Goal: Task Accomplishment & Management: Complete application form

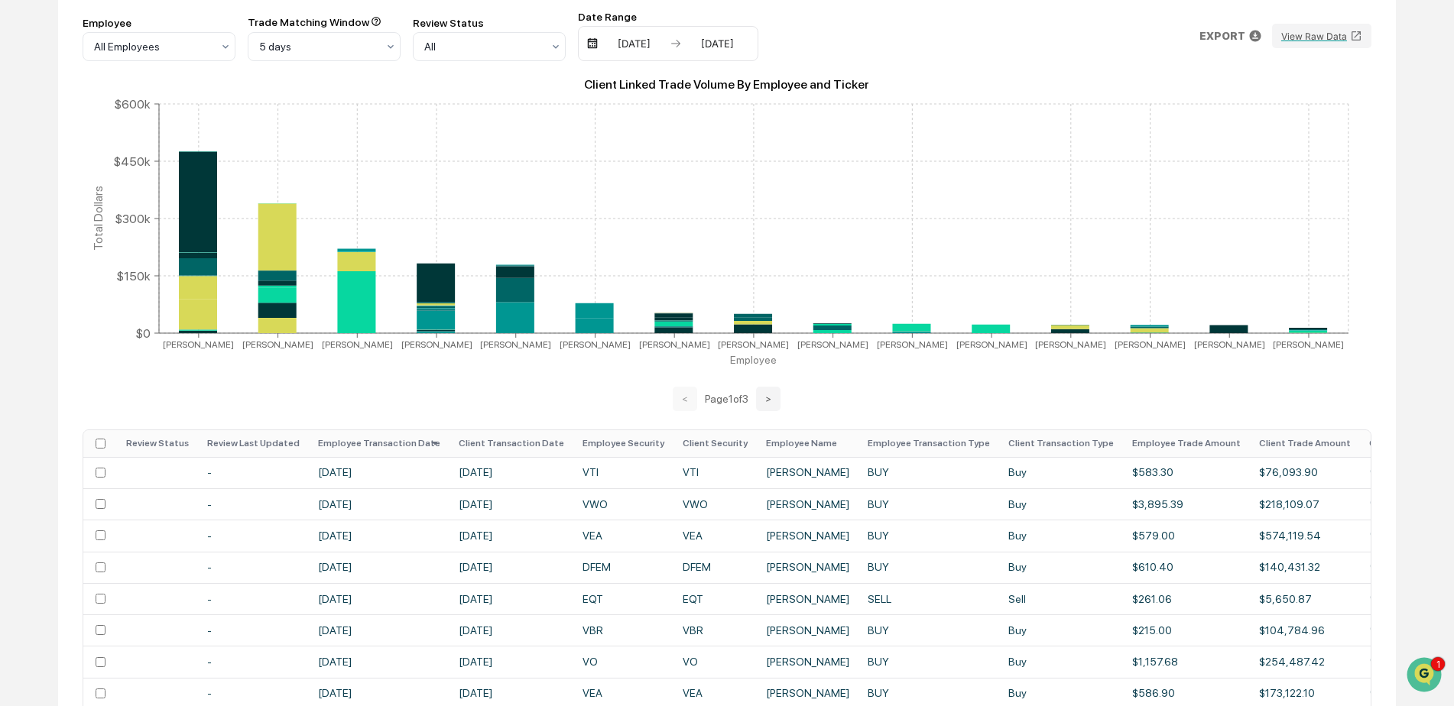
scroll to position [3437, 0]
click at [1428, 677] on icon "Open customer support" at bounding box center [1424, 694] width 38 height 38
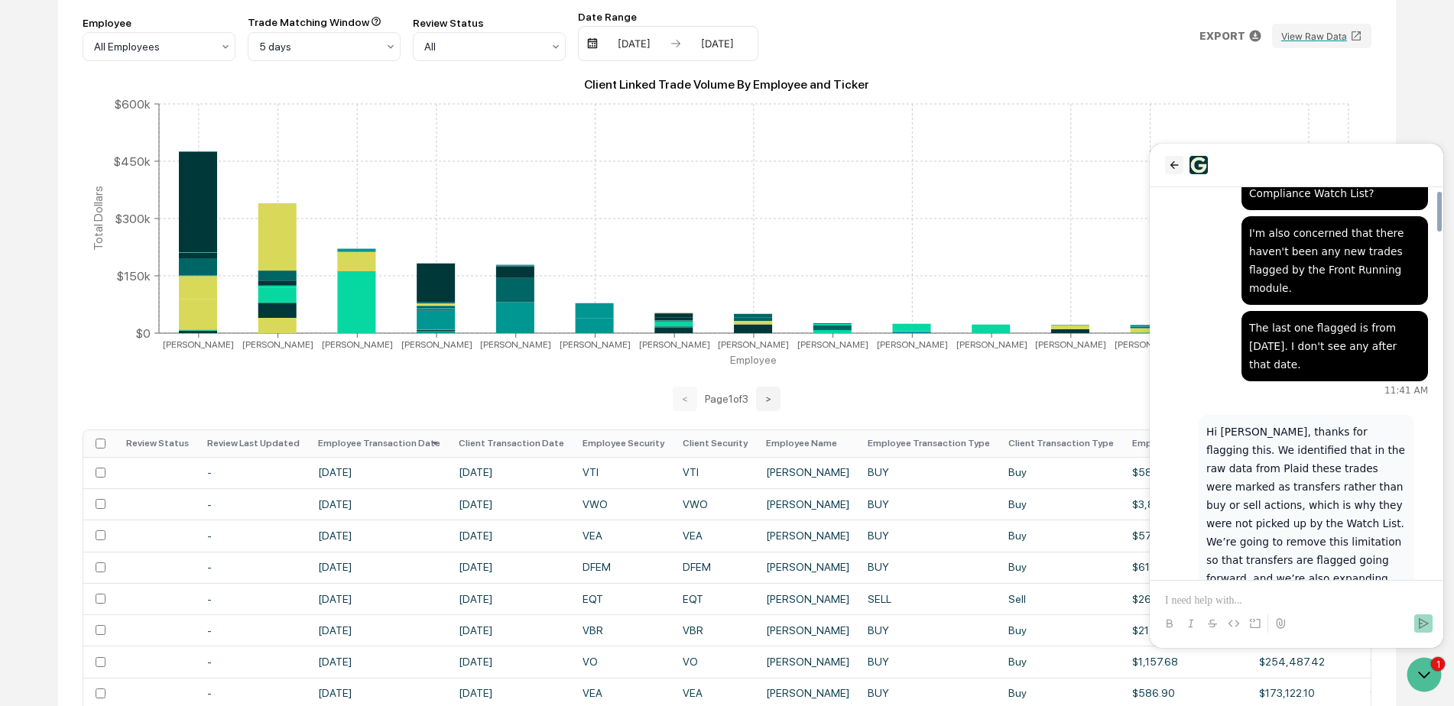
click at [1176, 166] on icon "back" at bounding box center [1174, 165] width 12 height 12
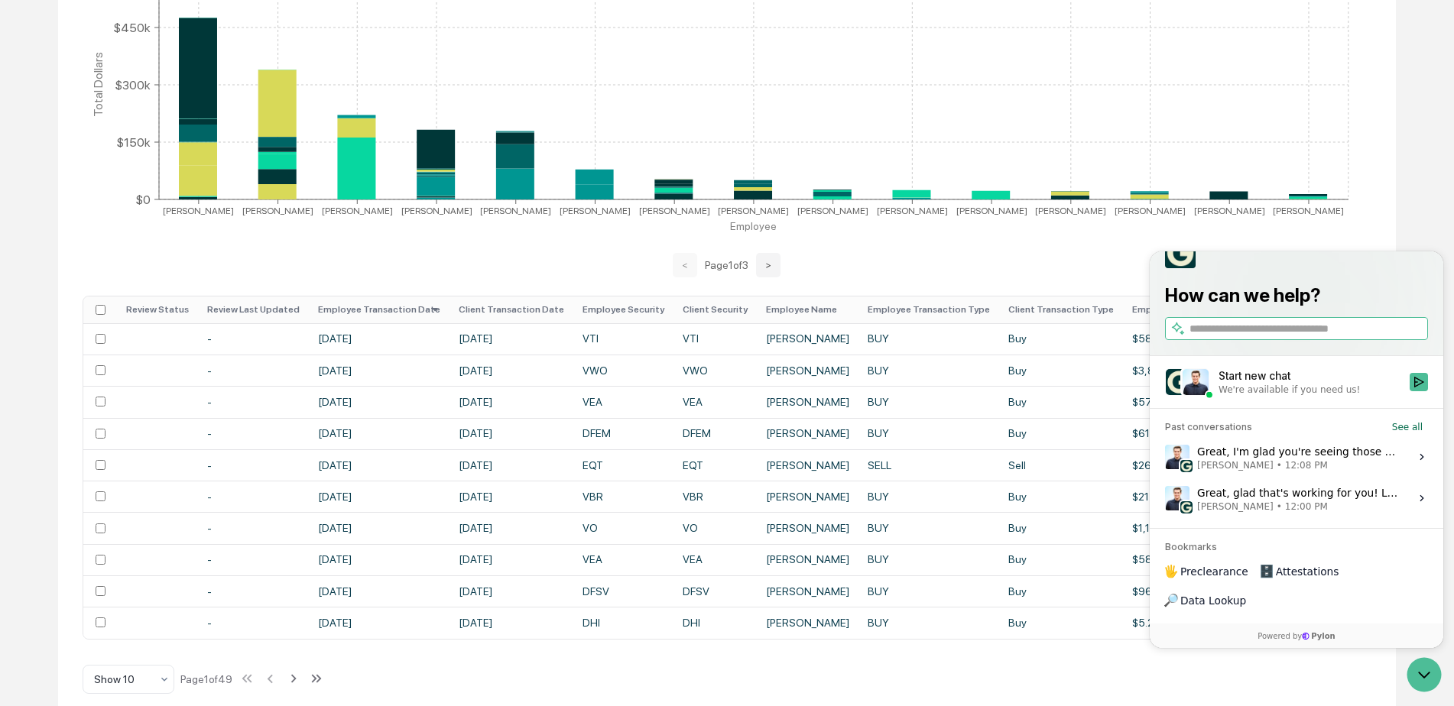
scroll to position [376, 0]
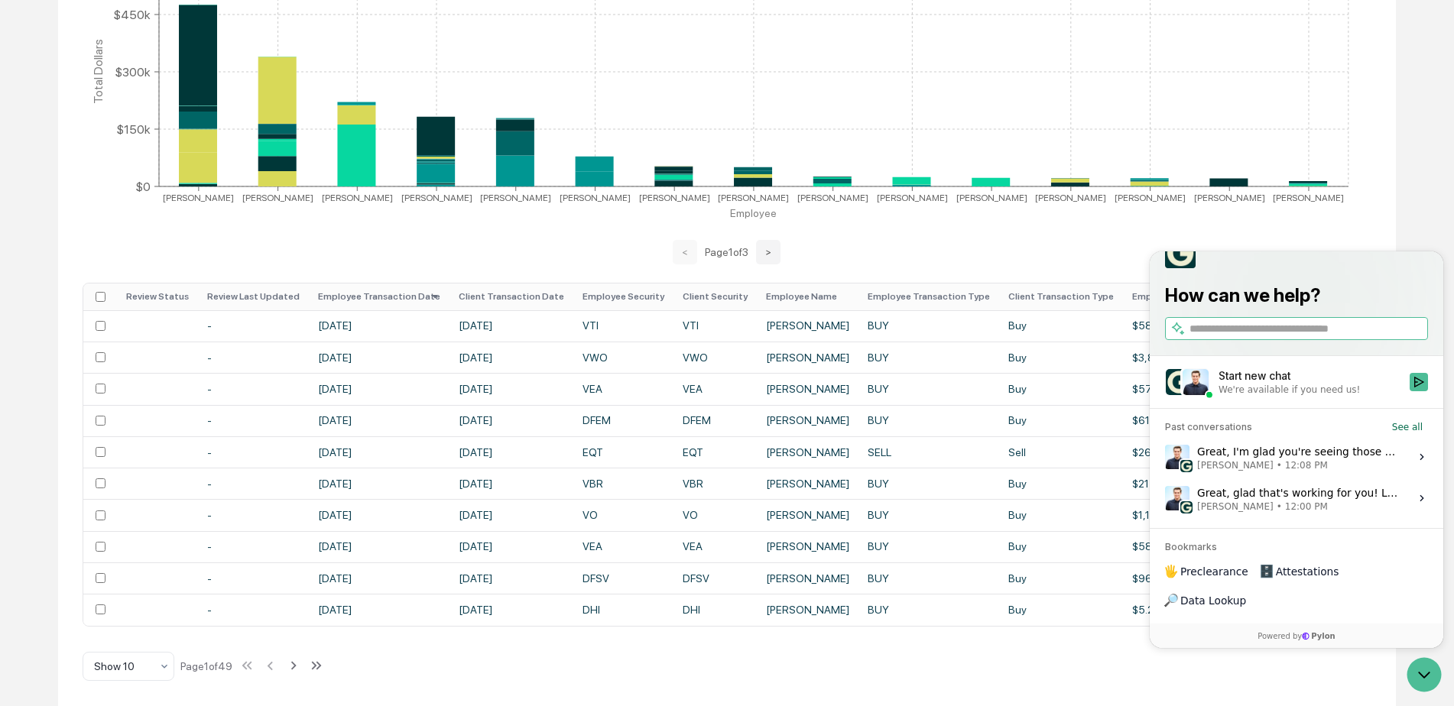
click at [1322, 513] on div "Great, glad that's working for you! Let me know if anything else comes up. [PER…" at bounding box center [1298, 498] width 203 height 29
click at [1165, 499] on button "View issue" at bounding box center [1164, 498] width 1 height 1
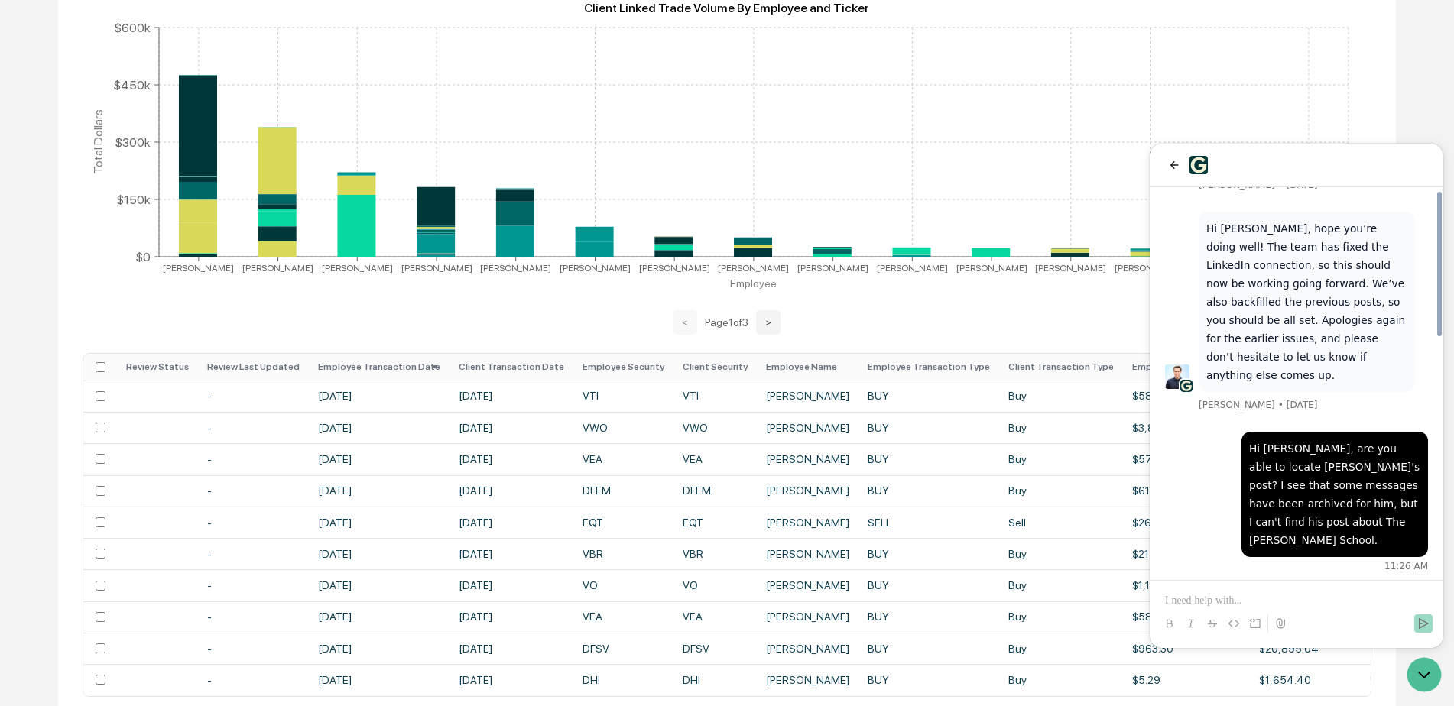
scroll to position [611, 0]
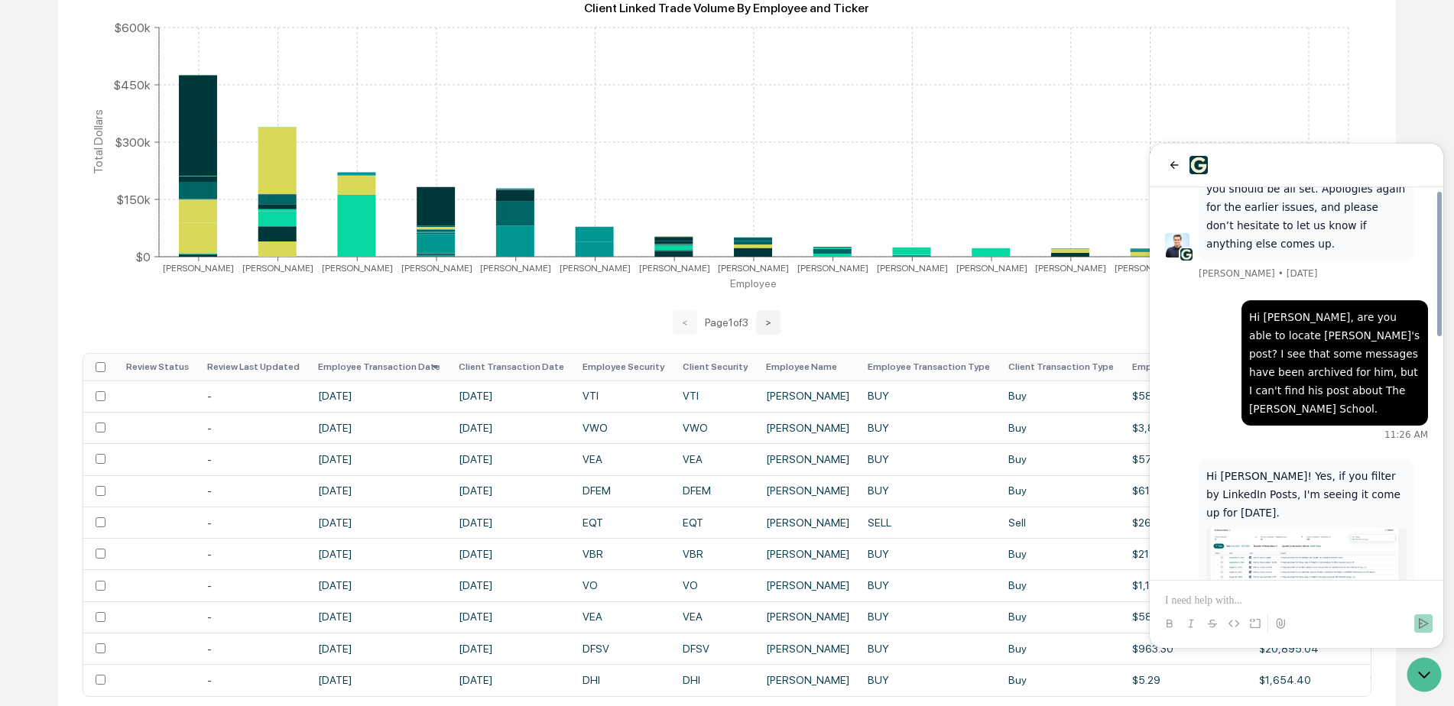
click at [1165, 169] on button "back" at bounding box center [1174, 165] width 18 height 18
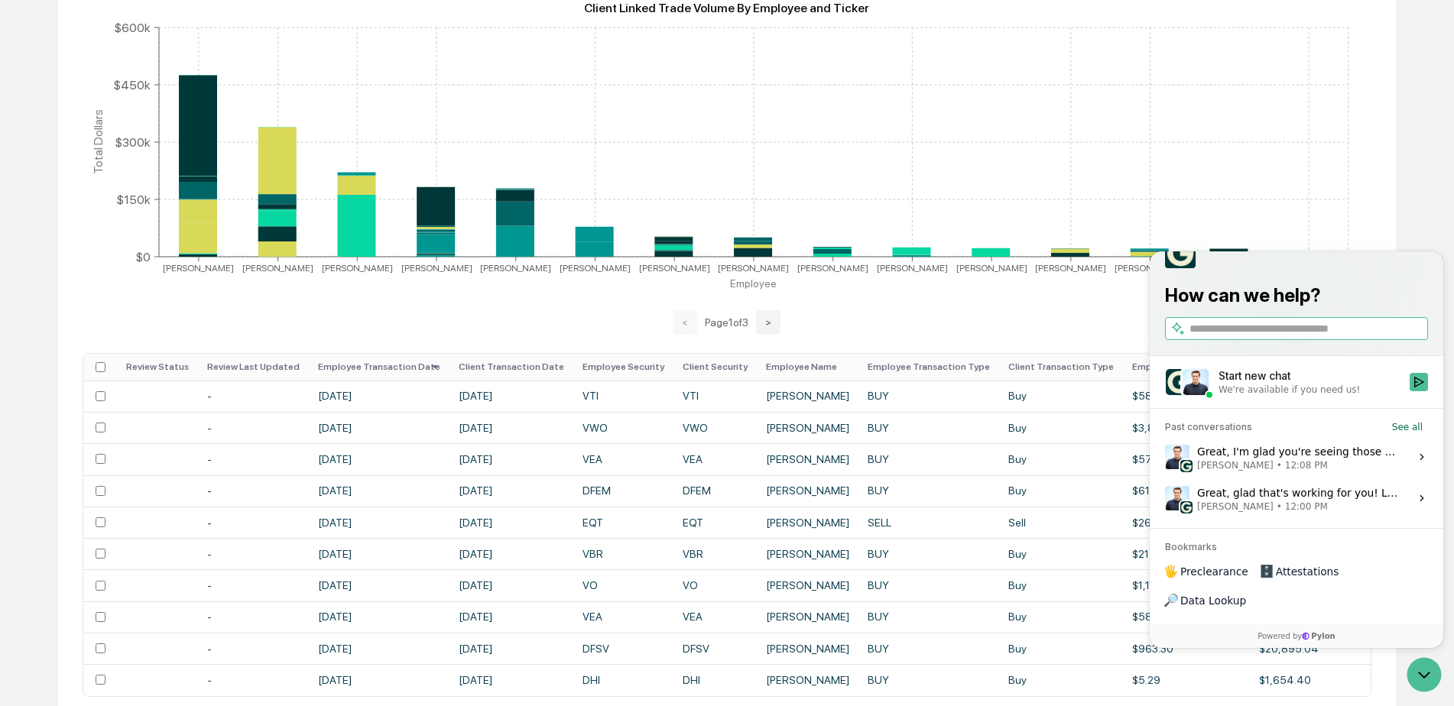
click at [1301, 472] on span "12:08 PM" at bounding box center [1306, 465] width 43 height 12
click at [1165, 458] on button "View issue" at bounding box center [1164, 457] width 1 height 1
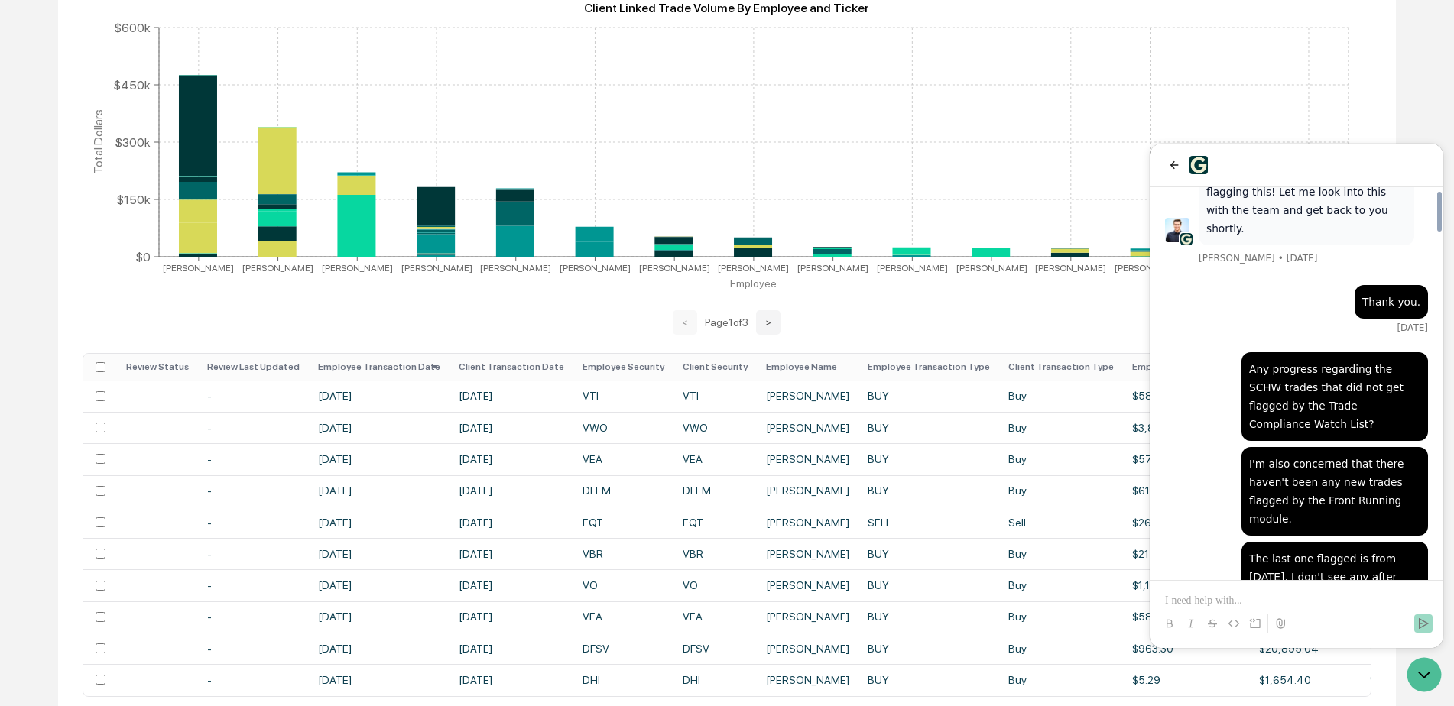
scroll to position [3055, 0]
click at [1414, 670] on icon "Open customer support" at bounding box center [1424, 675] width 38 height 38
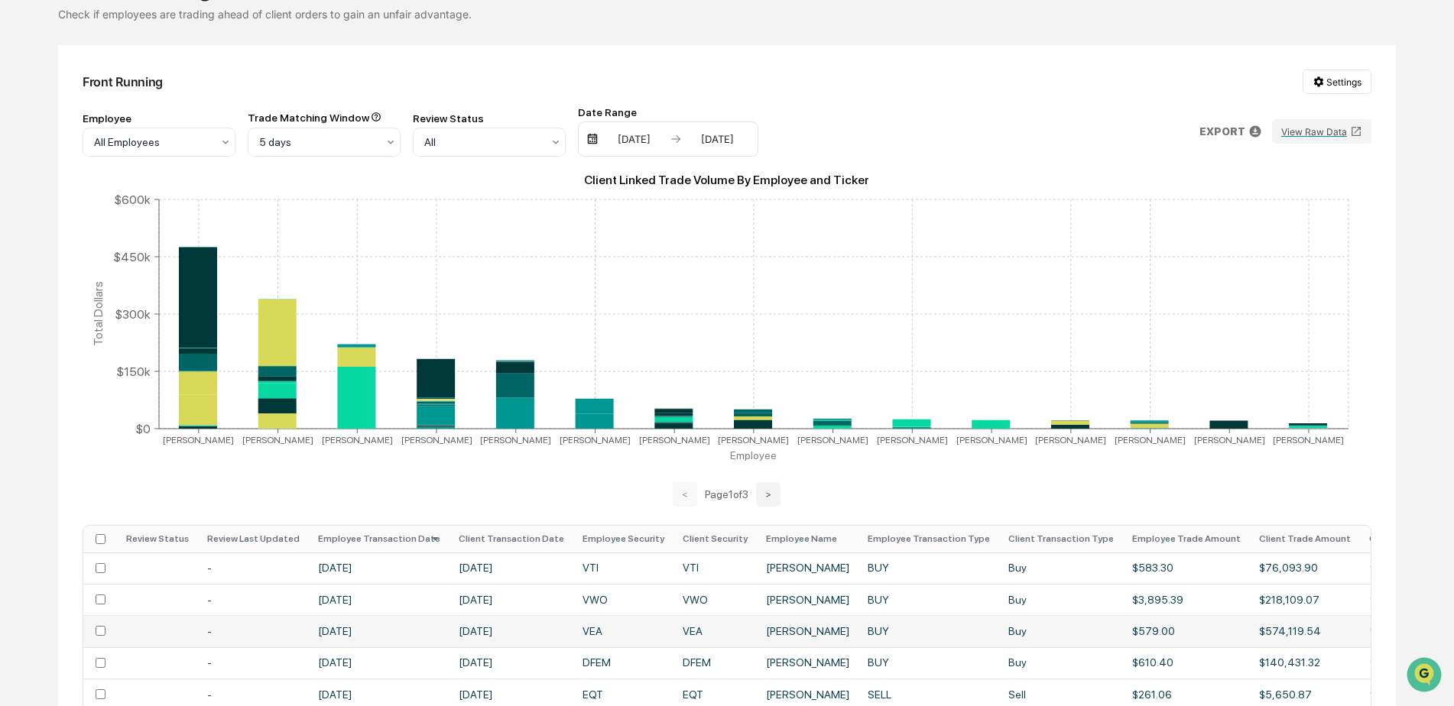
scroll to position [70, 0]
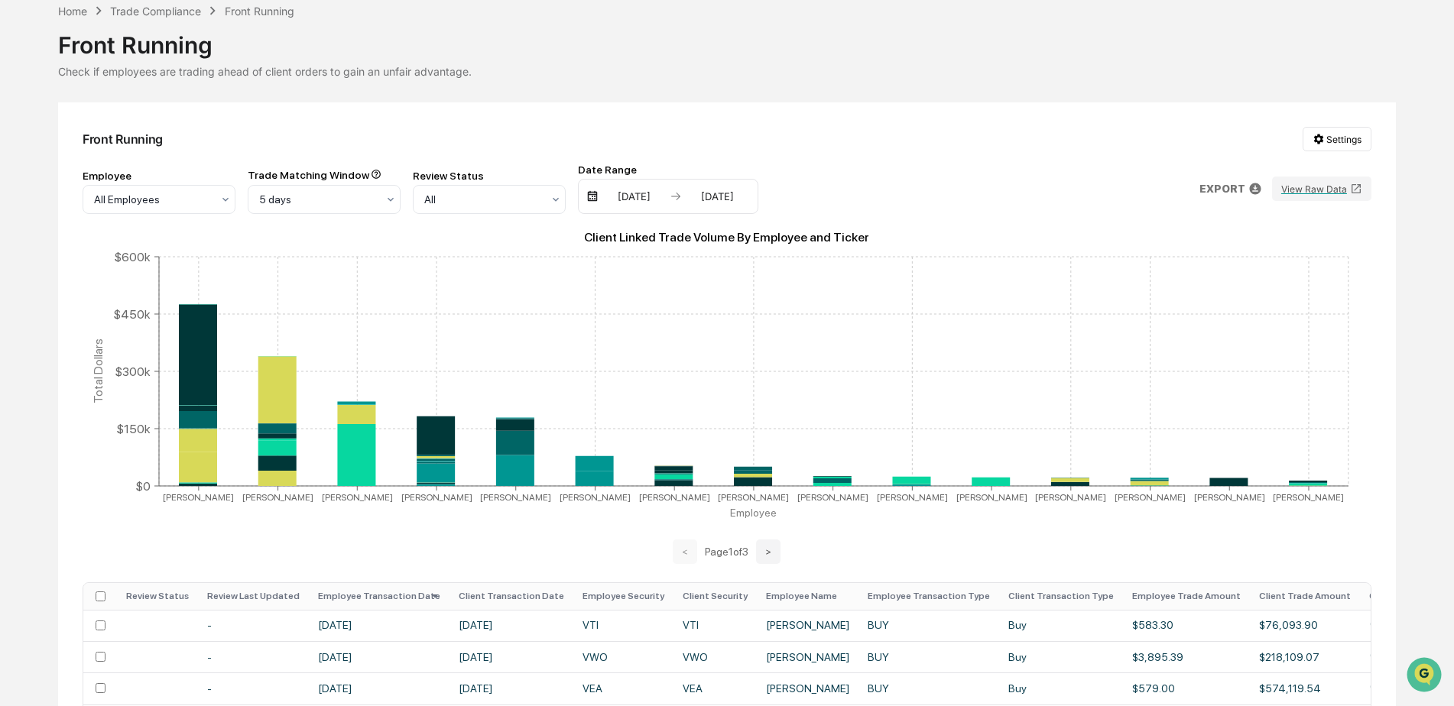
click at [896, 117] on div "Front Running Settings Employee All Employees Trade Matching Window 5 days Revi…" at bounding box center [726, 553] width 1337 height 903
click at [66, 16] on div "Home" at bounding box center [72, 11] width 29 height 13
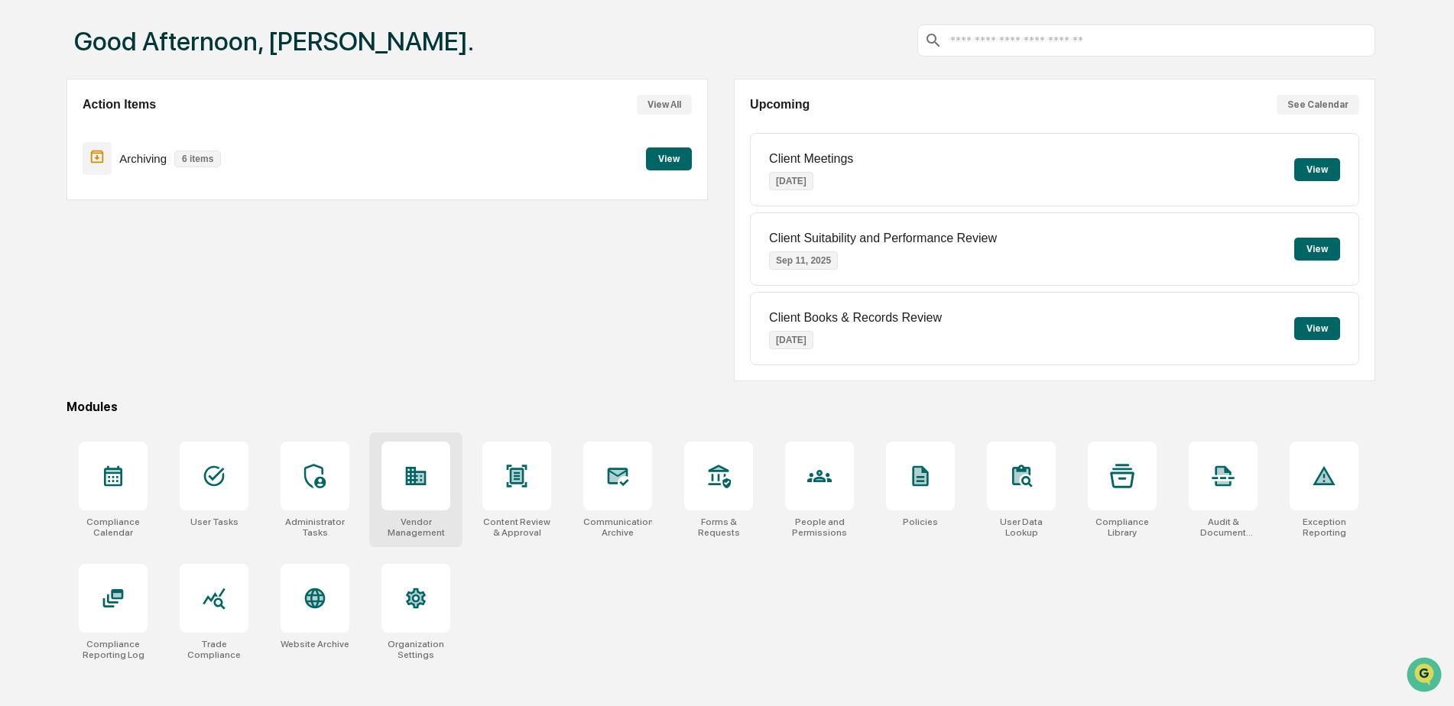
click at [436, 488] on div at bounding box center [415, 476] width 69 height 69
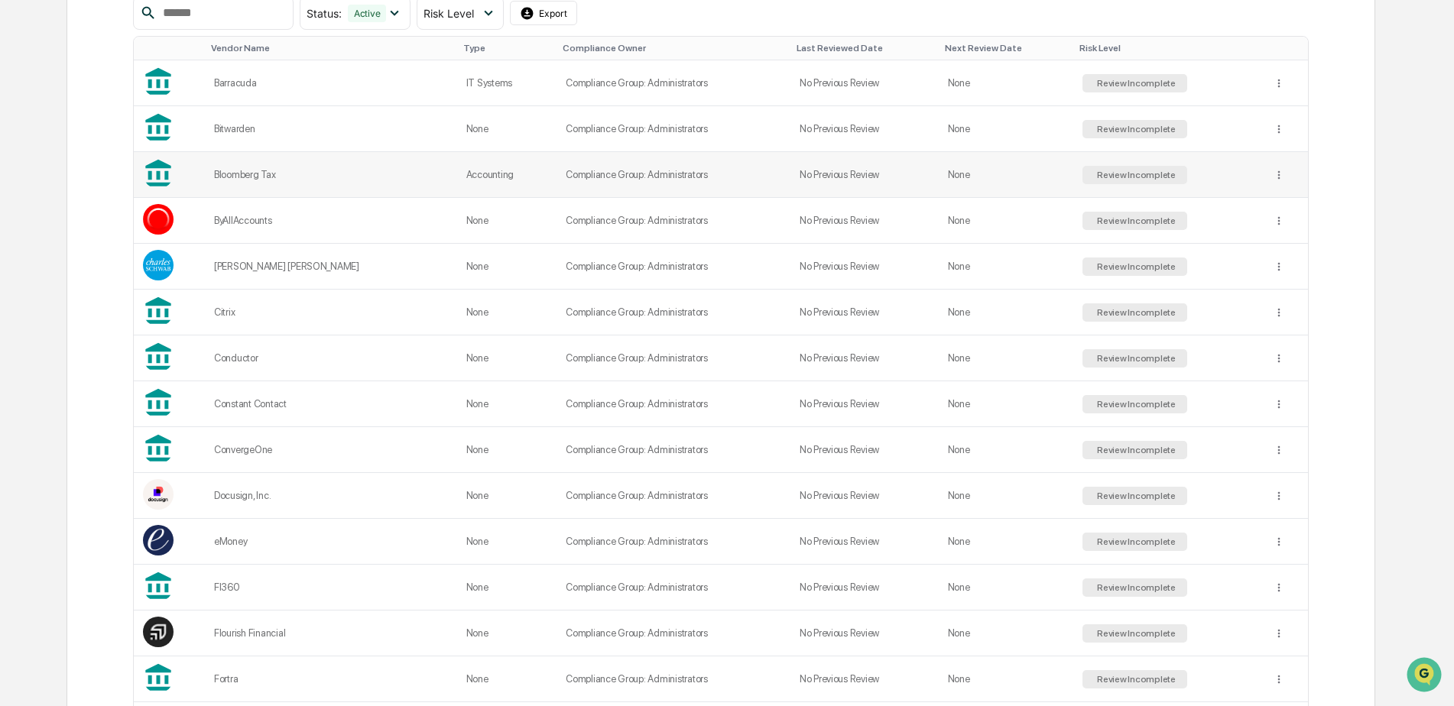
scroll to position [382, 0]
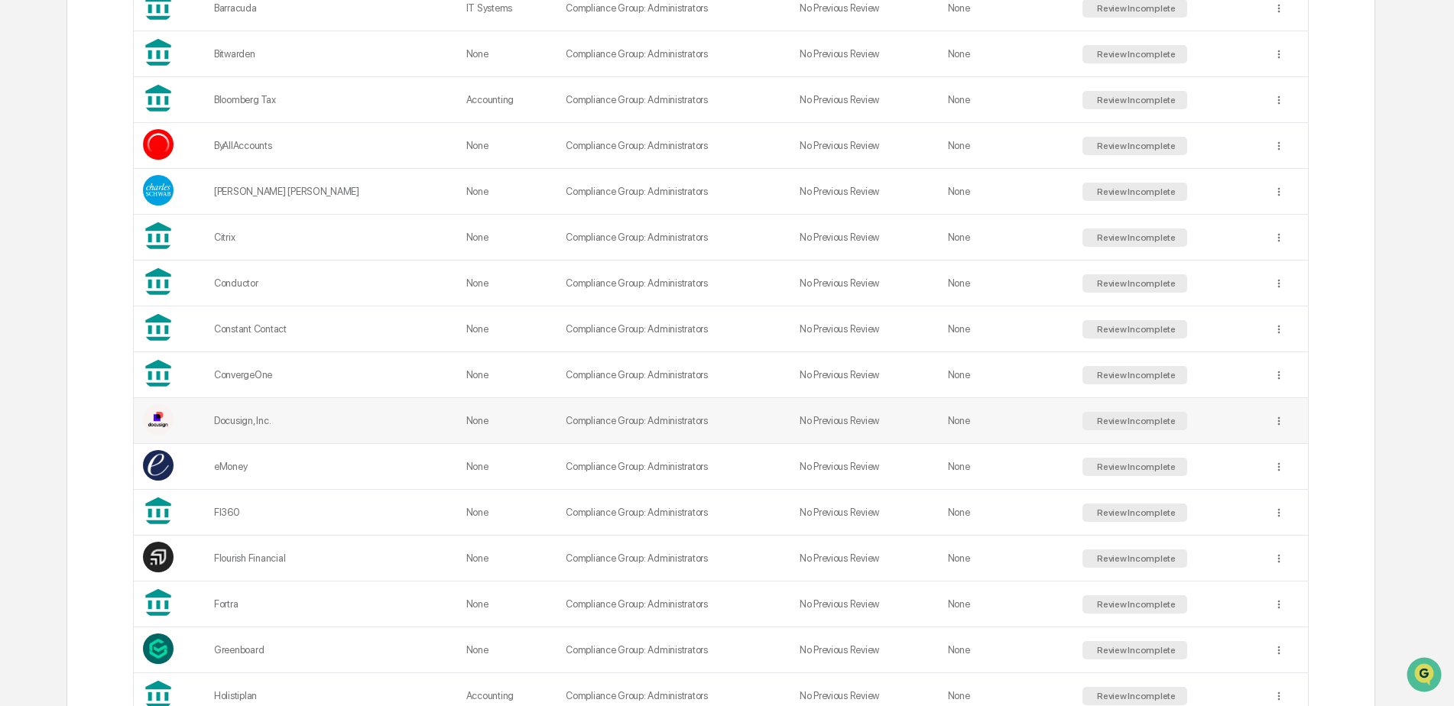
click at [346, 426] on div "Docusign, Inc." at bounding box center [331, 420] width 234 height 11
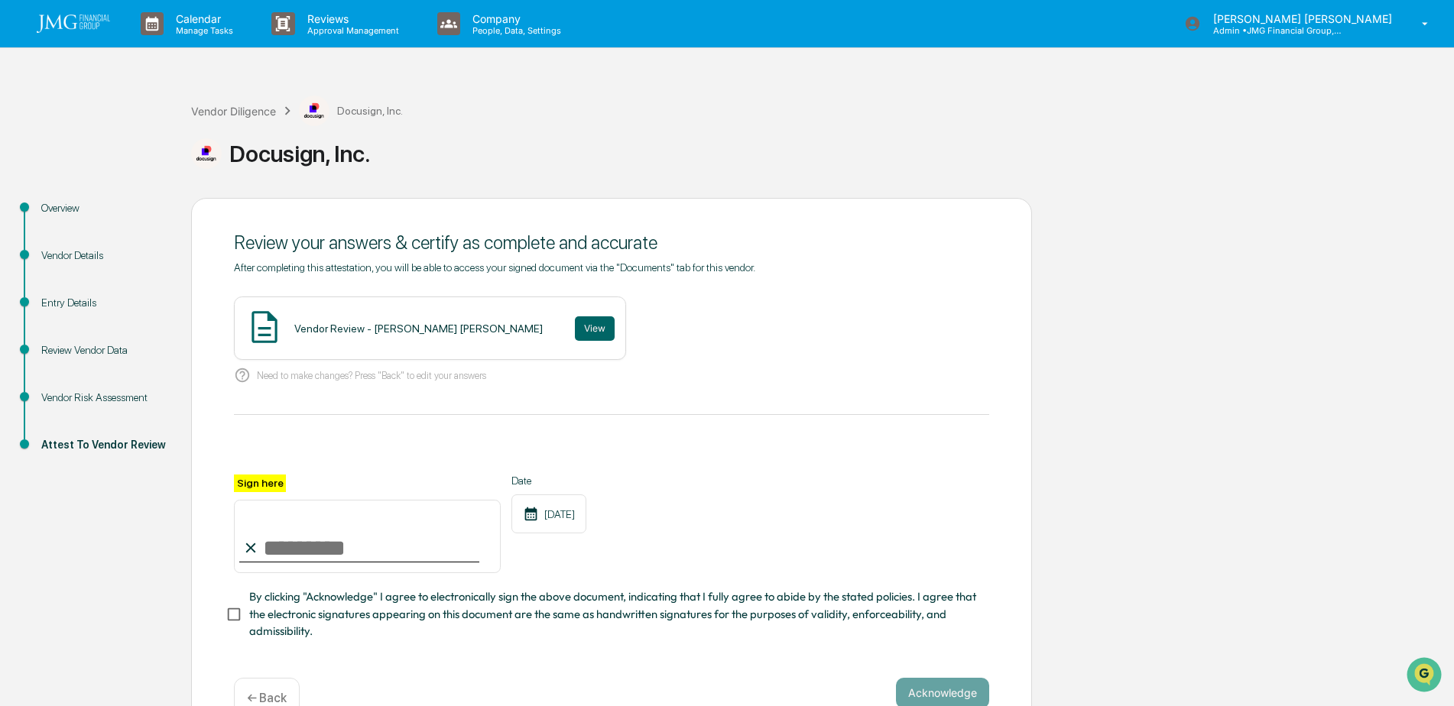
scroll to position [43, 0]
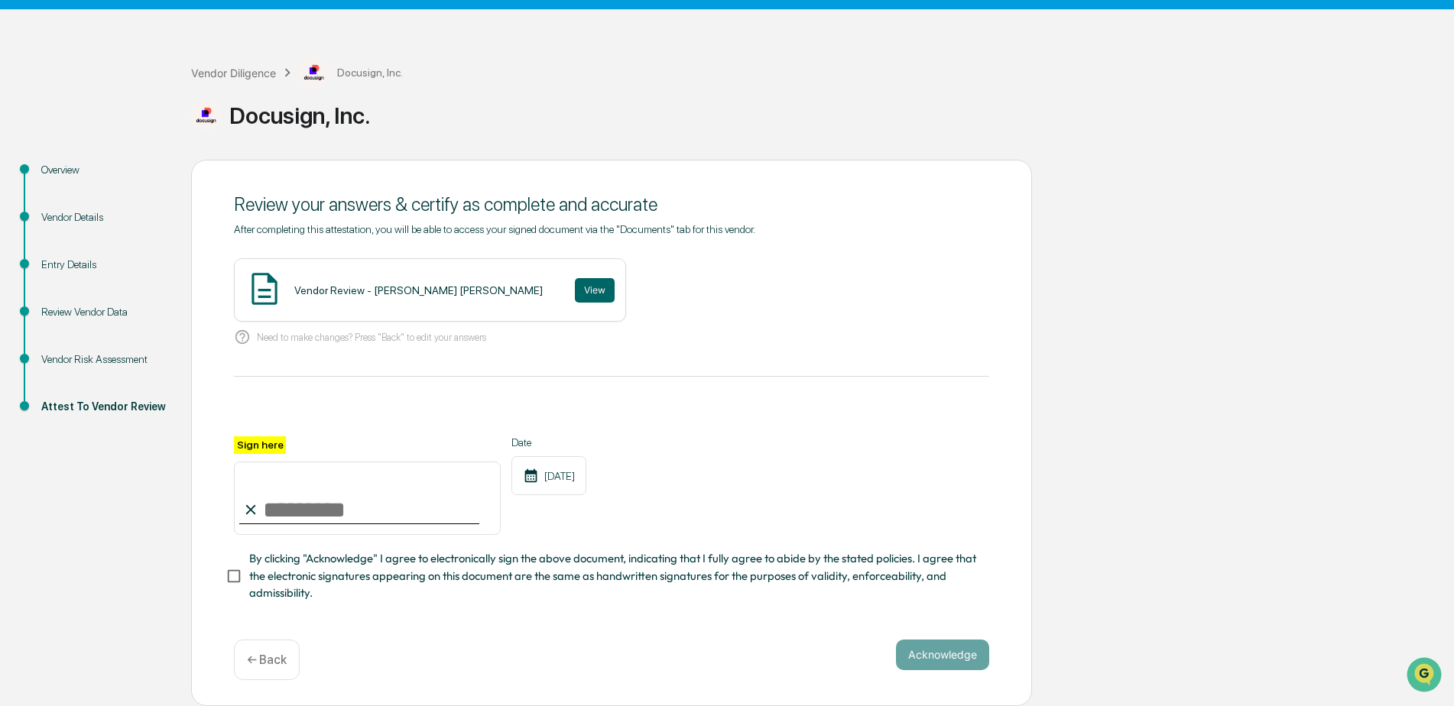
click at [90, 212] on div "Vendor Details" at bounding box center [103, 217] width 125 height 16
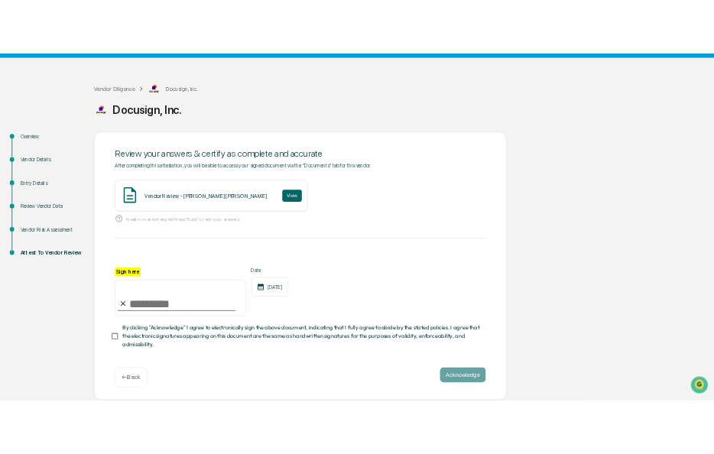
scroll to position [0, 0]
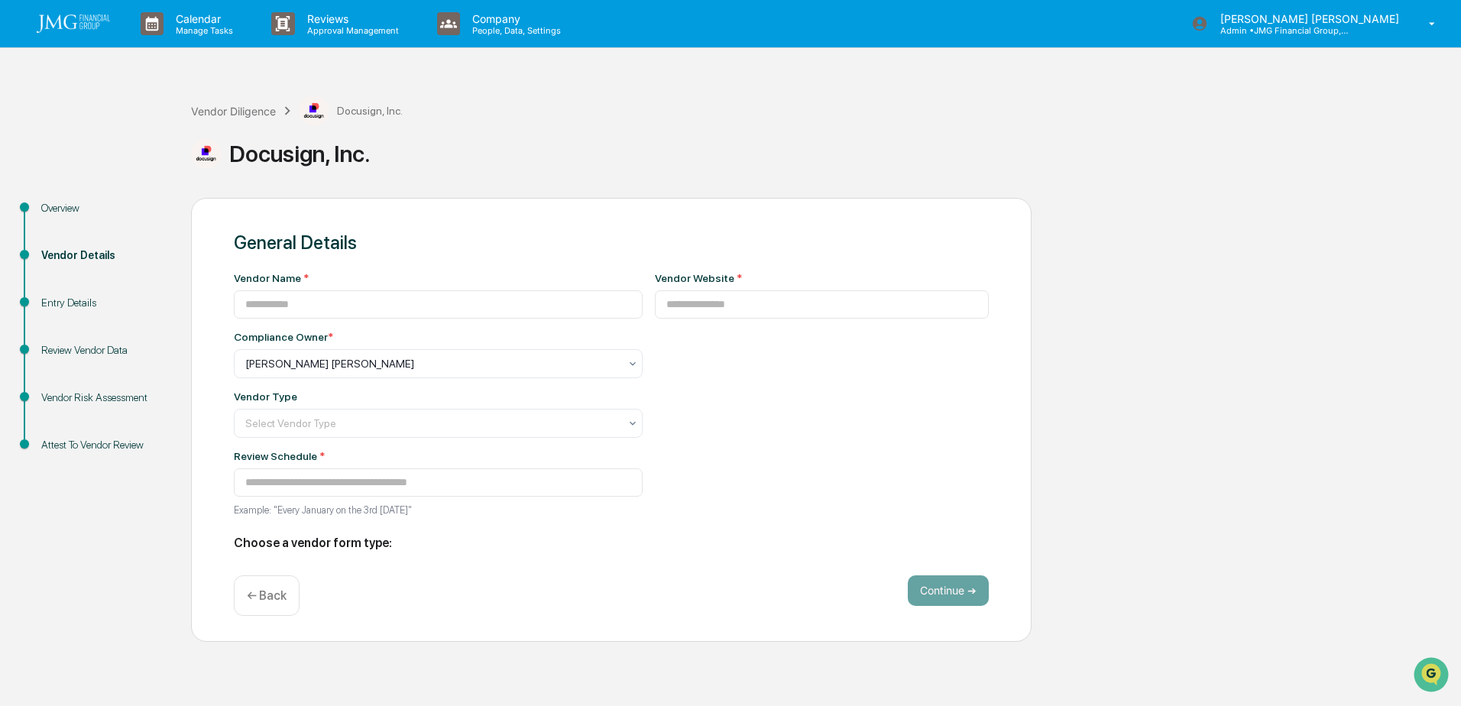
type input "**********"
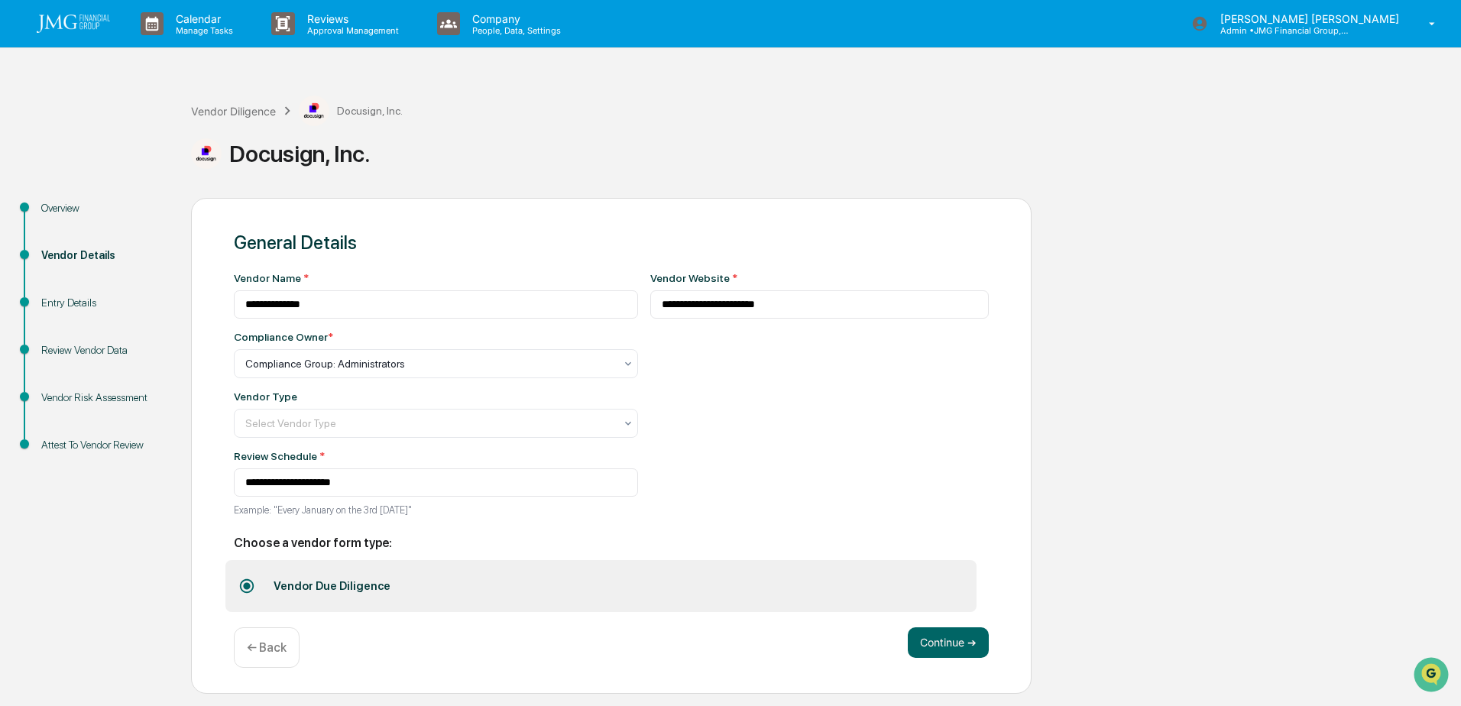
click at [112, 402] on div "Vendor Risk Assessment" at bounding box center [103, 398] width 125 height 16
click at [102, 399] on div "Vendor Risk Assessment" at bounding box center [103, 398] width 125 height 16
click at [922, 650] on button "Continue ➔" at bounding box center [948, 642] width 81 height 31
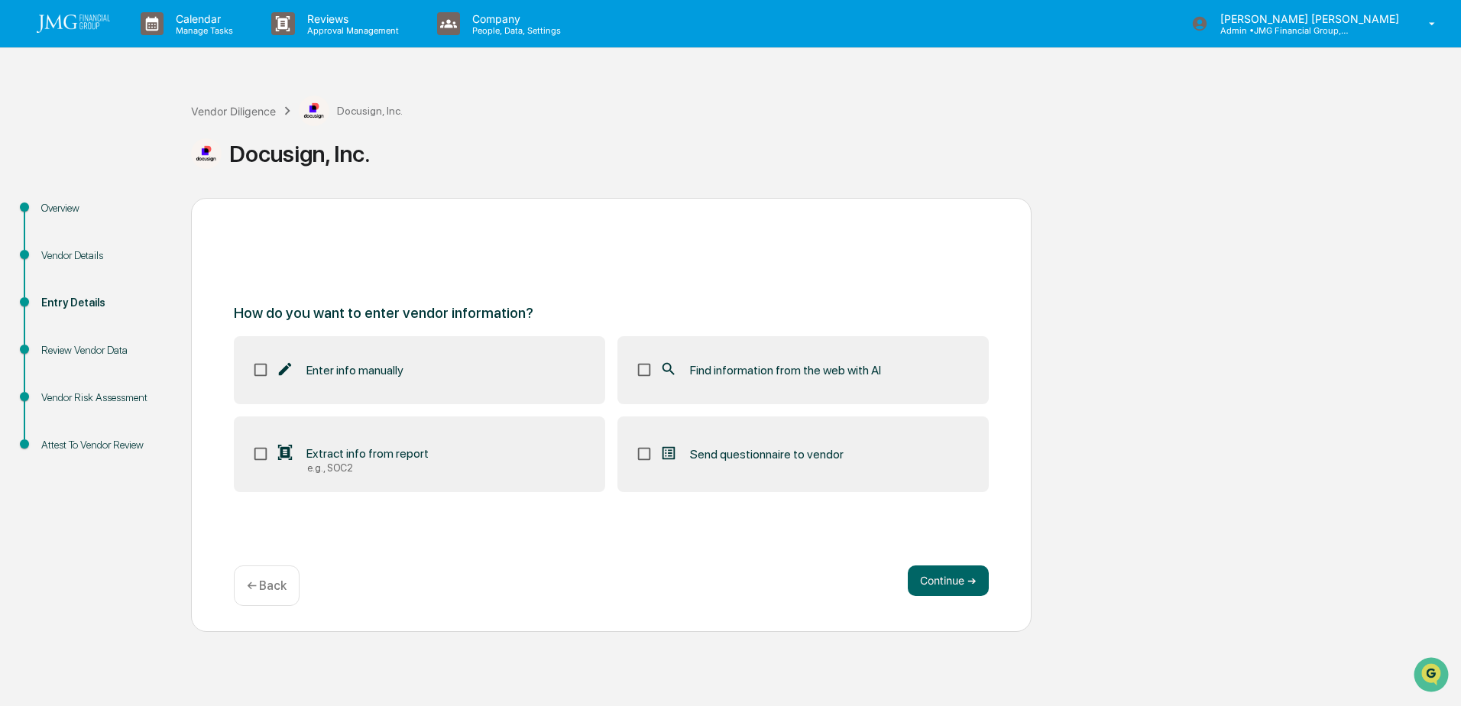
click at [686, 383] on label "Find information from the web with AI" at bounding box center [802, 369] width 371 height 67
click at [367, 463] on div "e.g., SOC2" at bounding box center [368, 467] width 122 height 11
click at [919, 574] on button "Continue ➔" at bounding box center [948, 581] width 81 height 31
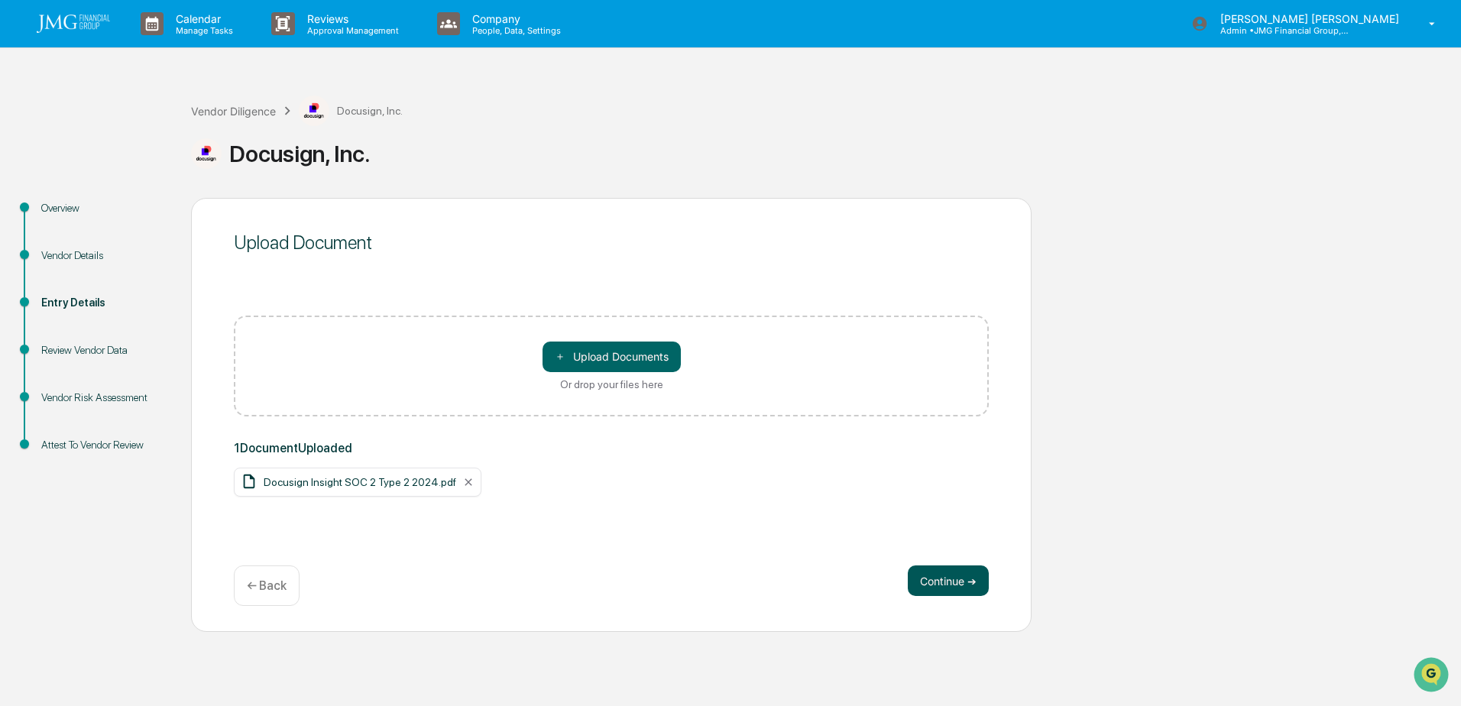
click at [932, 589] on button "Continue ➔" at bounding box center [948, 581] width 81 height 31
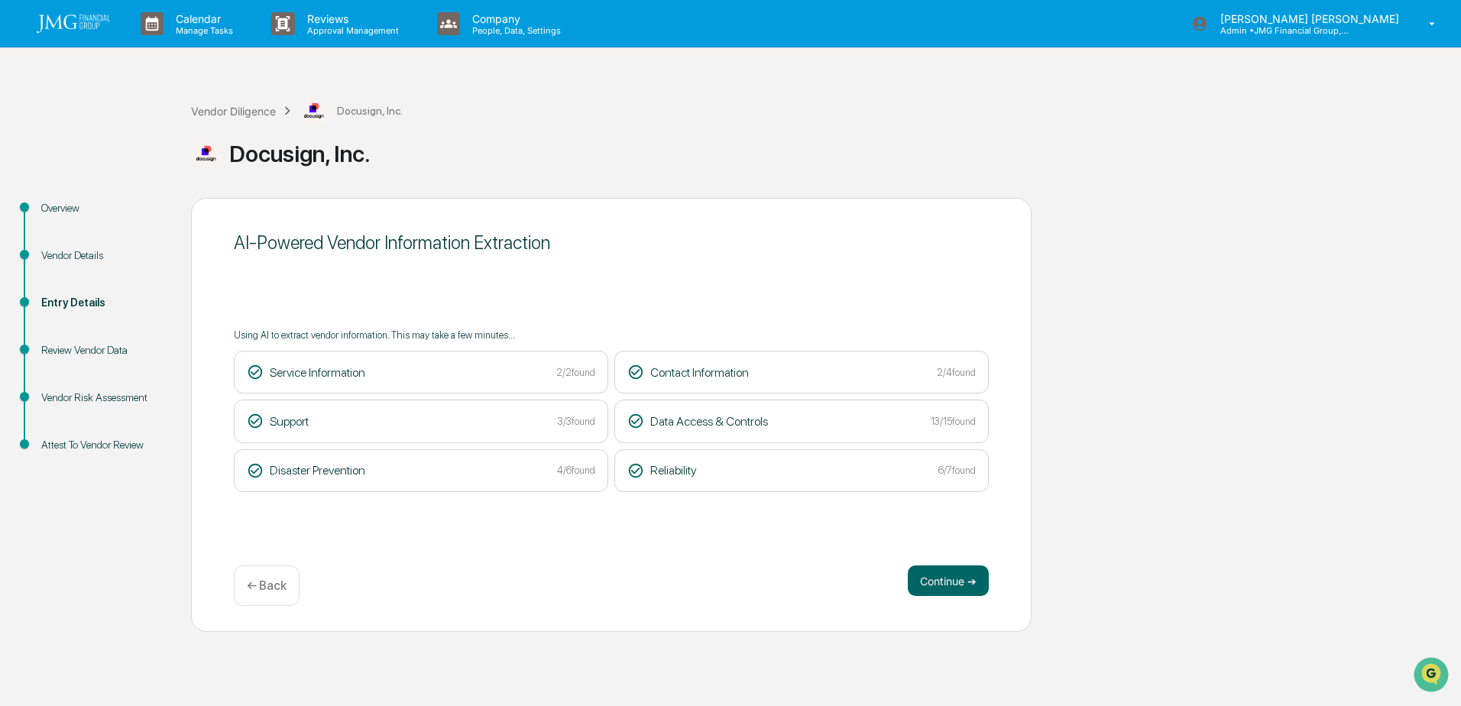
click at [932, 589] on button "Continue ➔" at bounding box center [948, 581] width 81 height 31
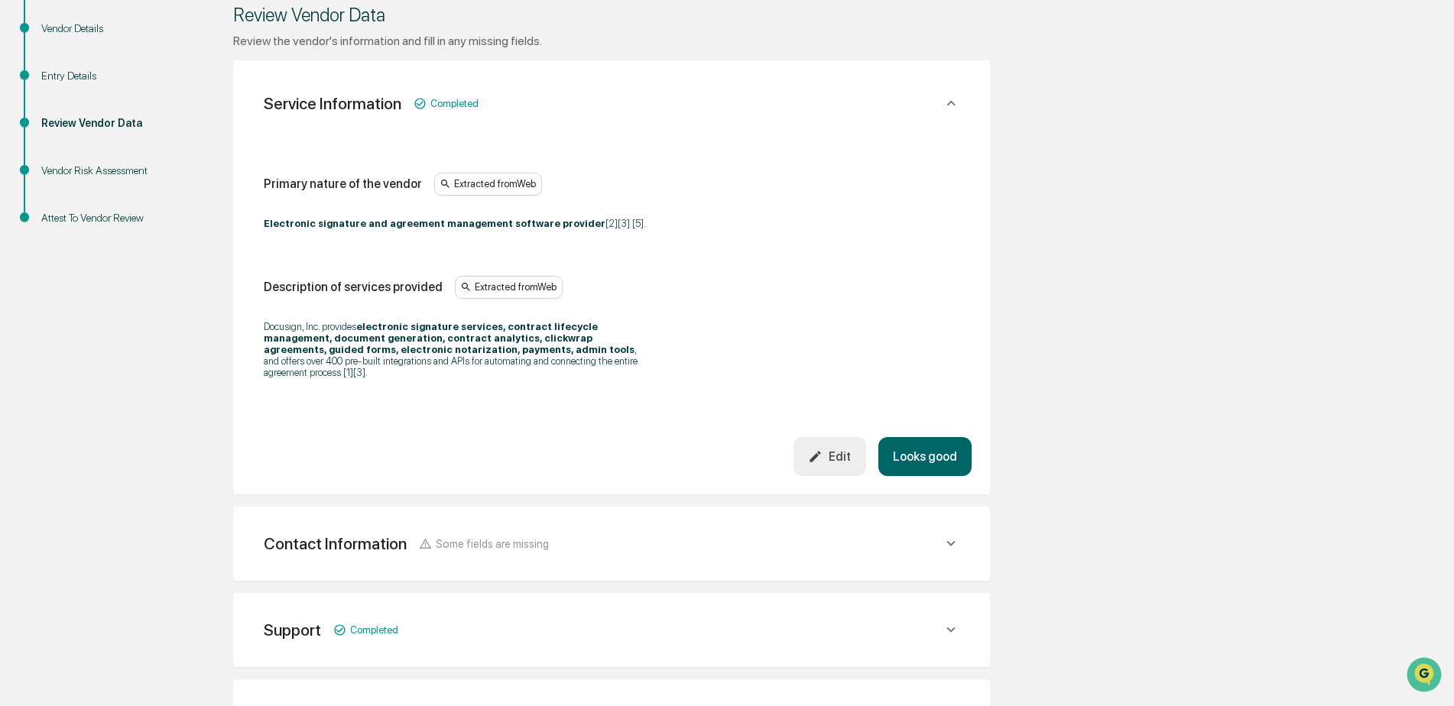
scroll to position [229, 0]
click at [928, 450] on button "Looks good" at bounding box center [924, 454] width 93 height 39
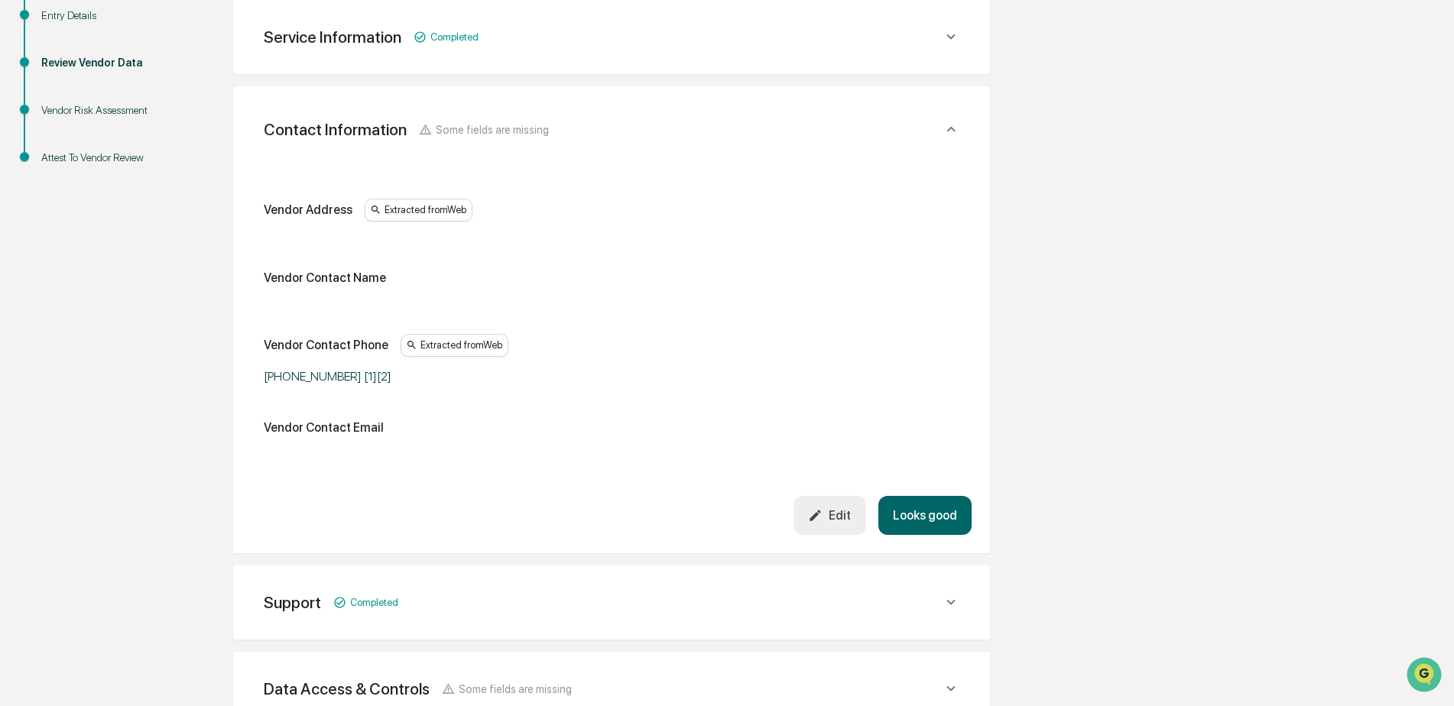
scroll to position [364, 0]
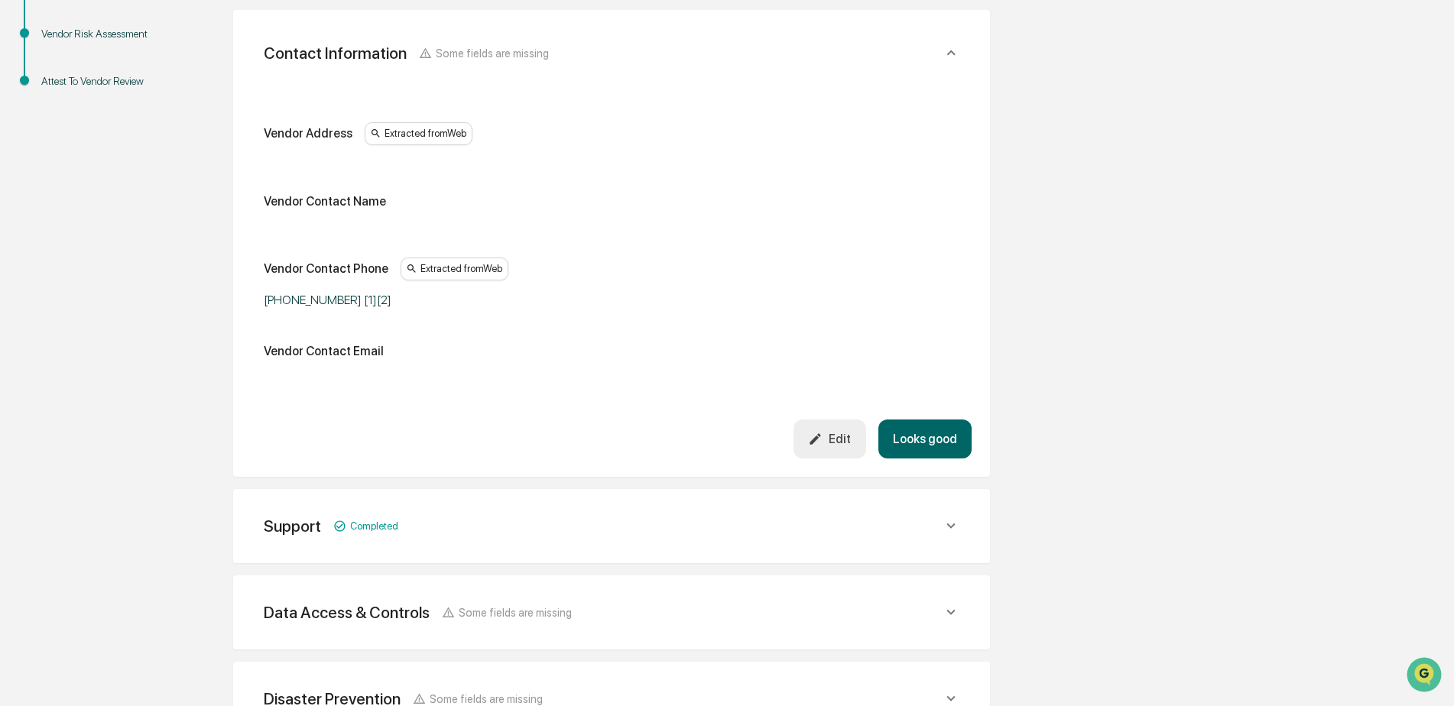
click at [928, 450] on button "Looks good" at bounding box center [924, 439] width 93 height 39
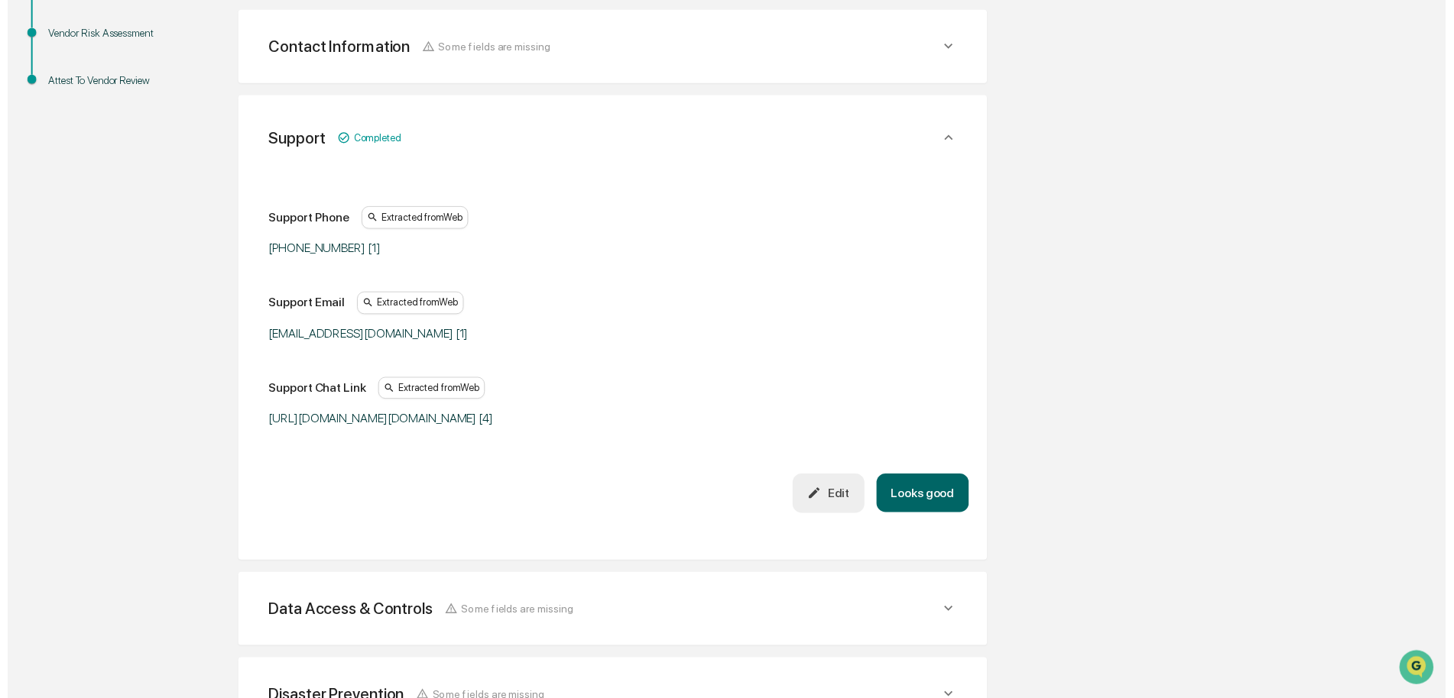
scroll to position [374, 0]
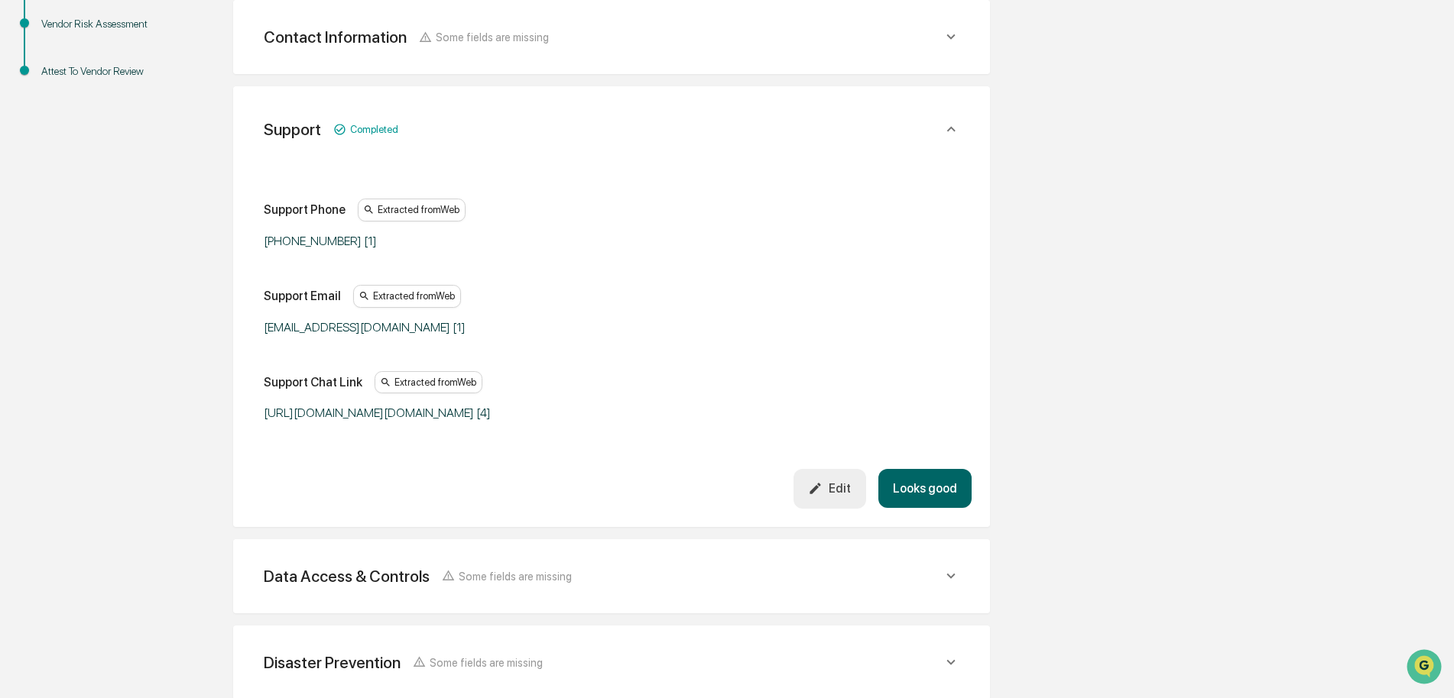
click at [936, 508] on button "Looks good" at bounding box center [924, 488] width 93 height 39
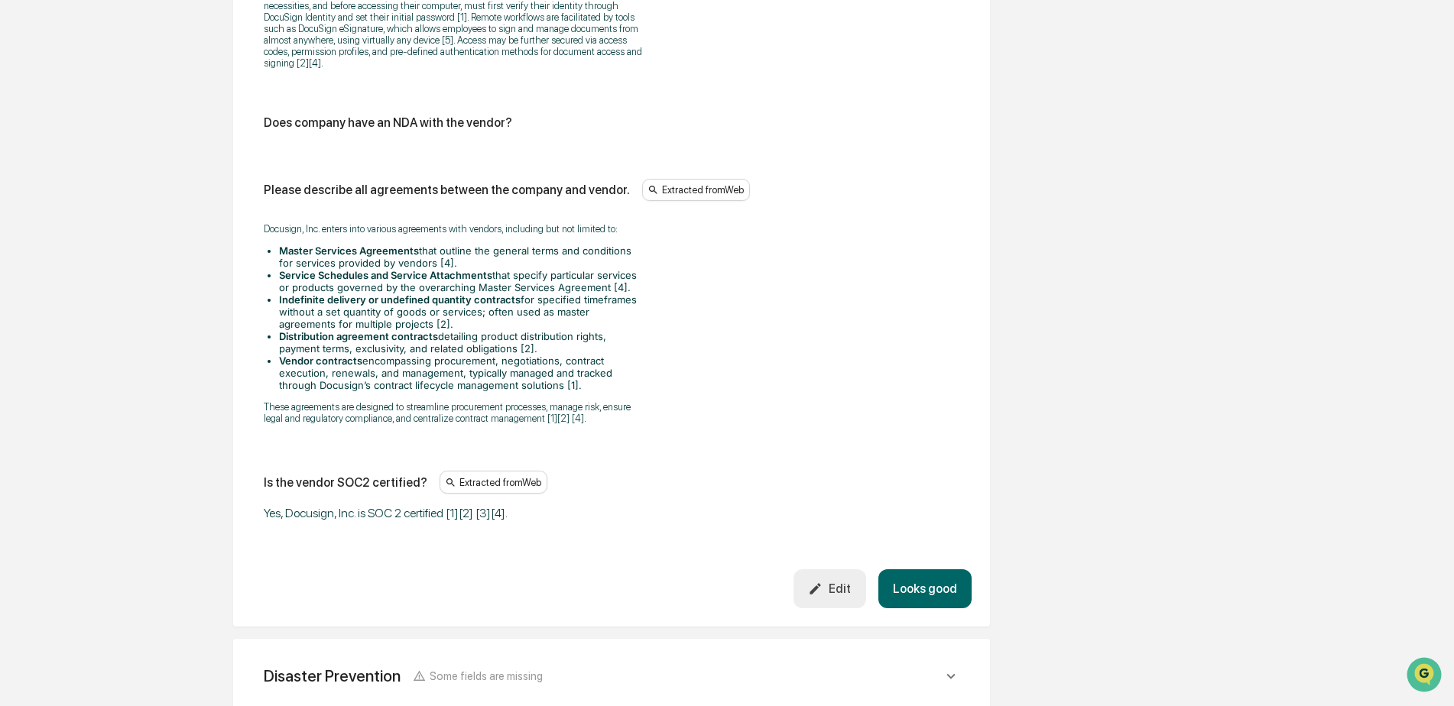
scroll to position [2065, 0]
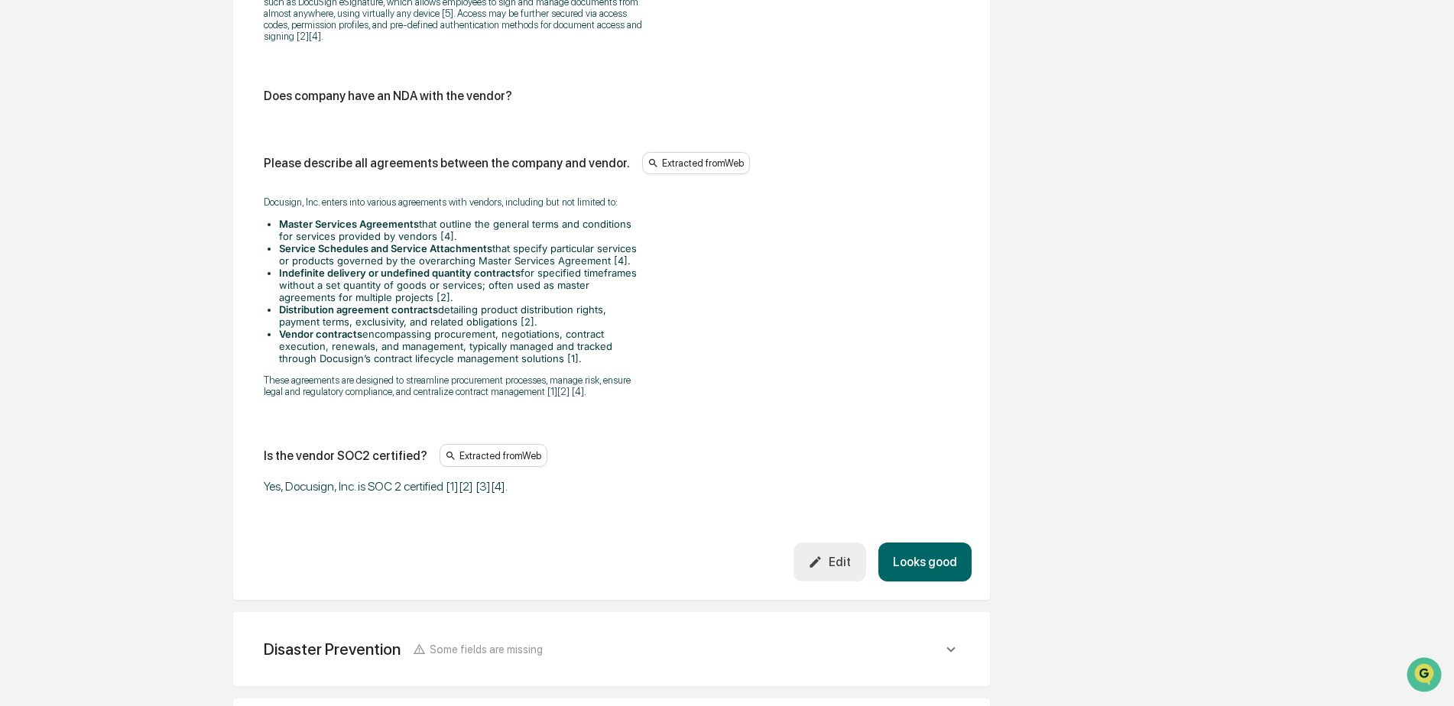
click at [914, 548] on button "Looks good" at bounding box center [924, 562] width 93 height 39
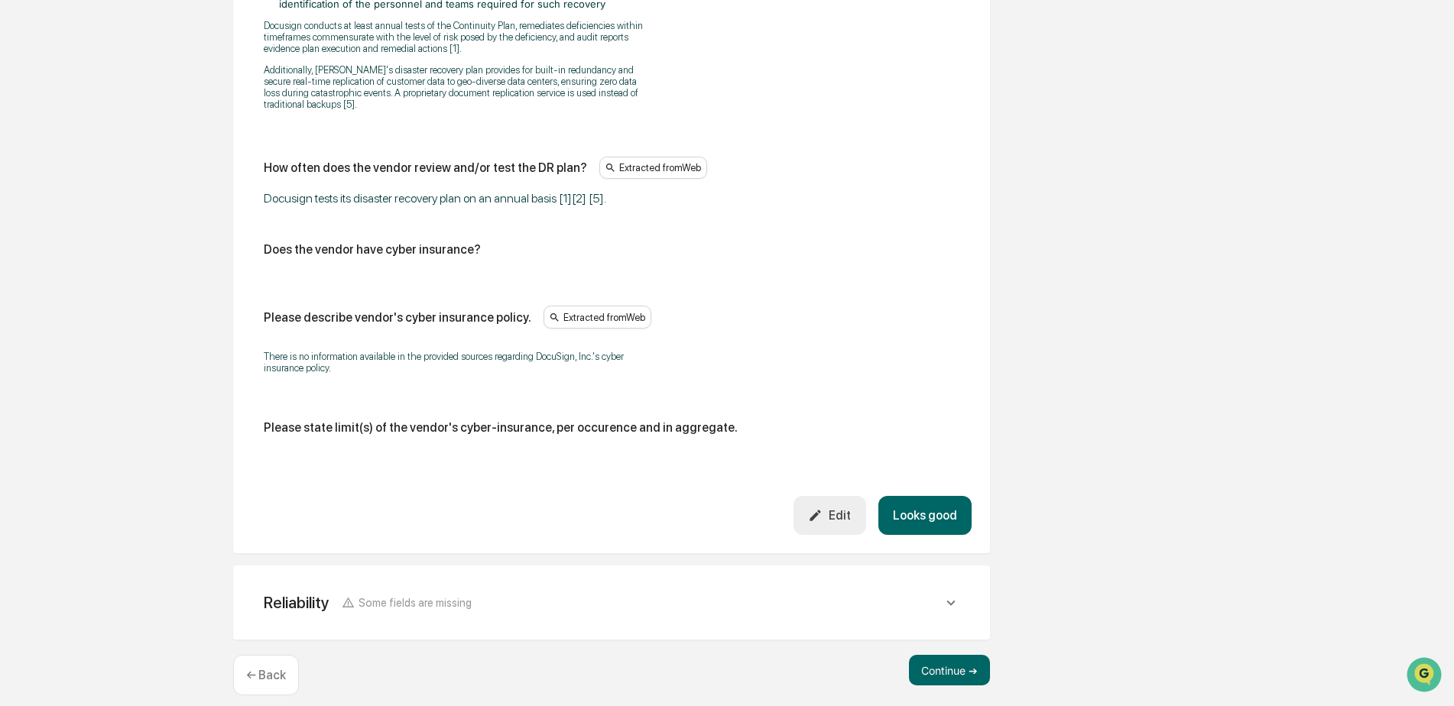
scroll to position [975, 0]
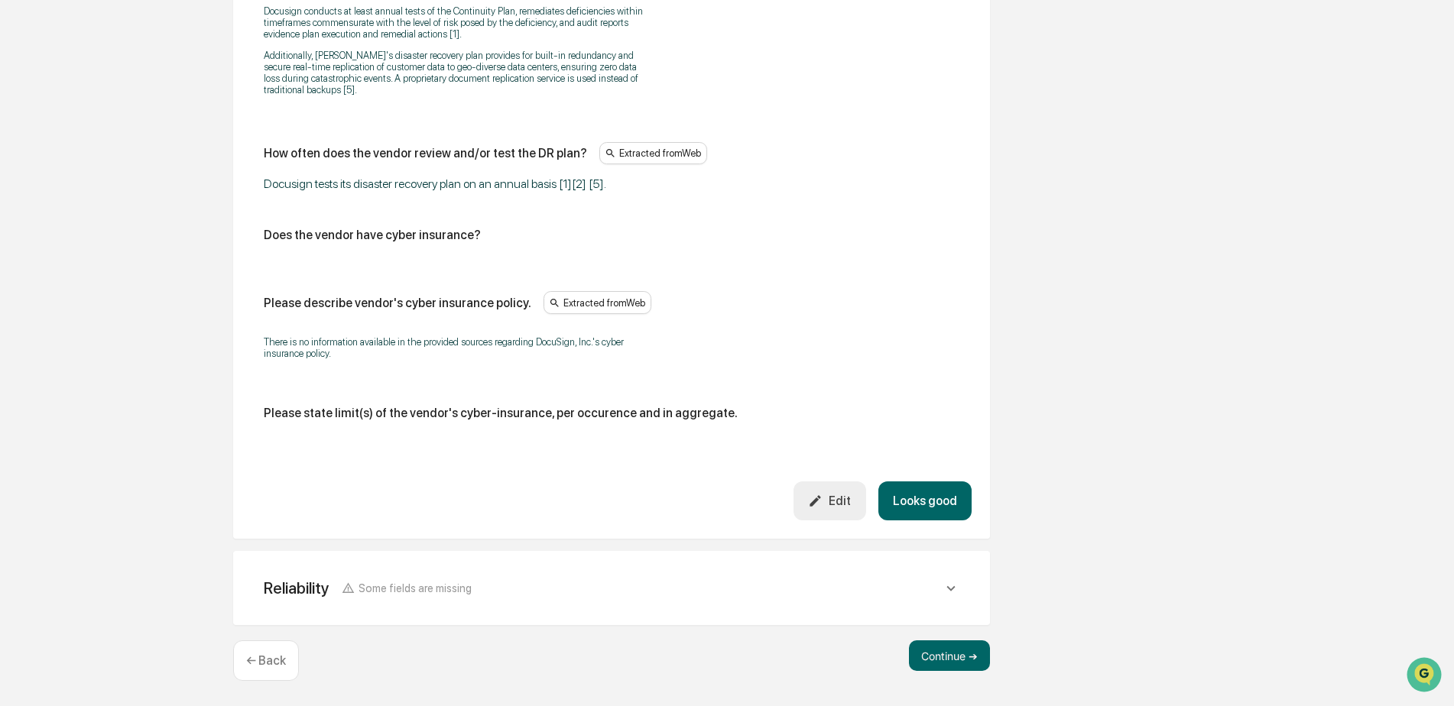
click at [940, 491] on button "Looks good" at bounding box center [924, 500] width 93 height 39
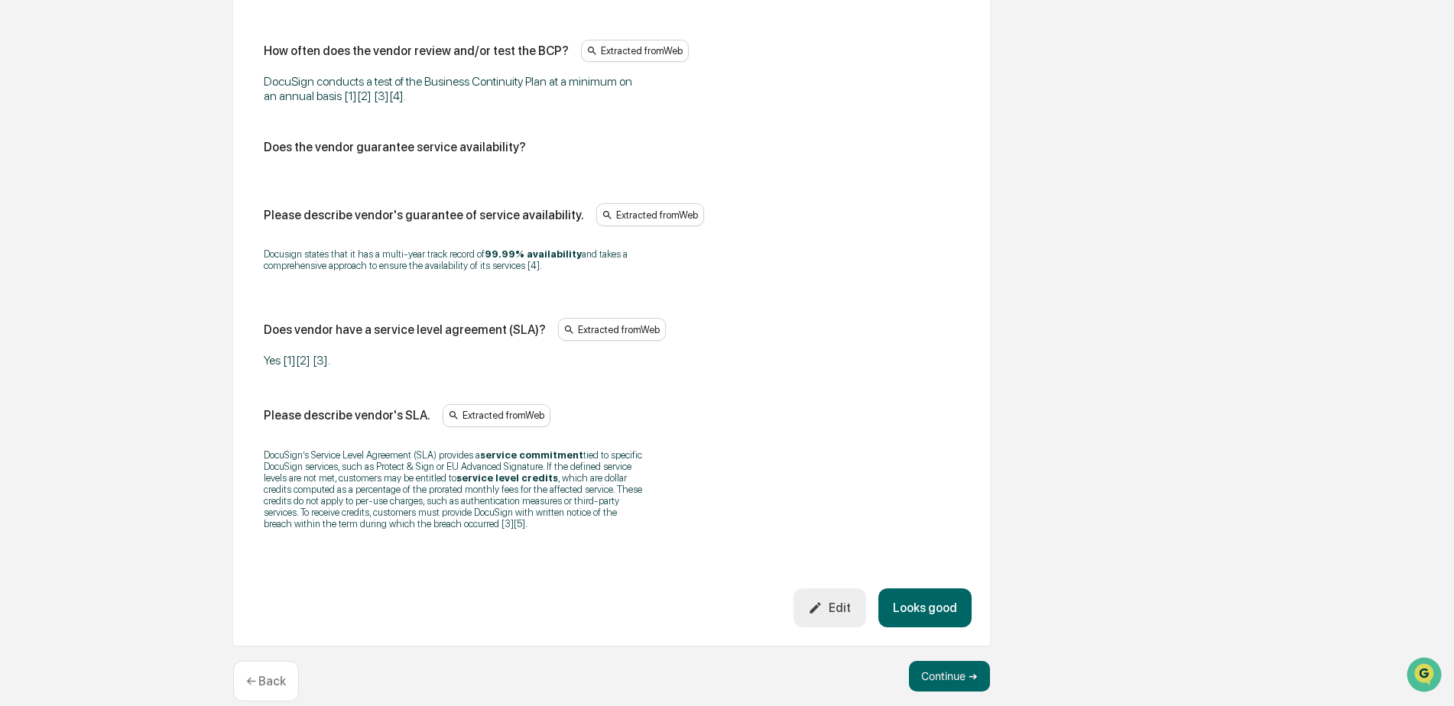
scroll to position [1152, 0]
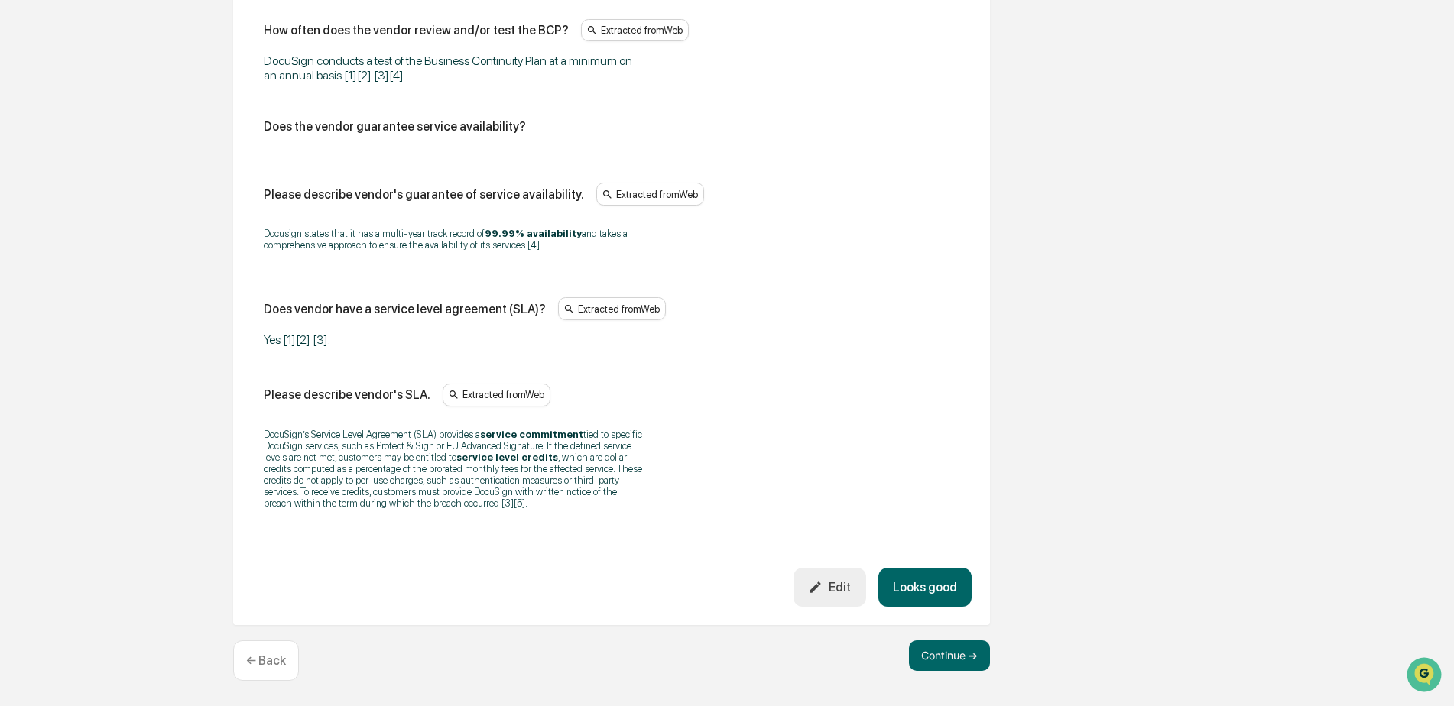
click at [925, 572] on button "Looks good" at bounding box center [924, 587] width 93 height 39
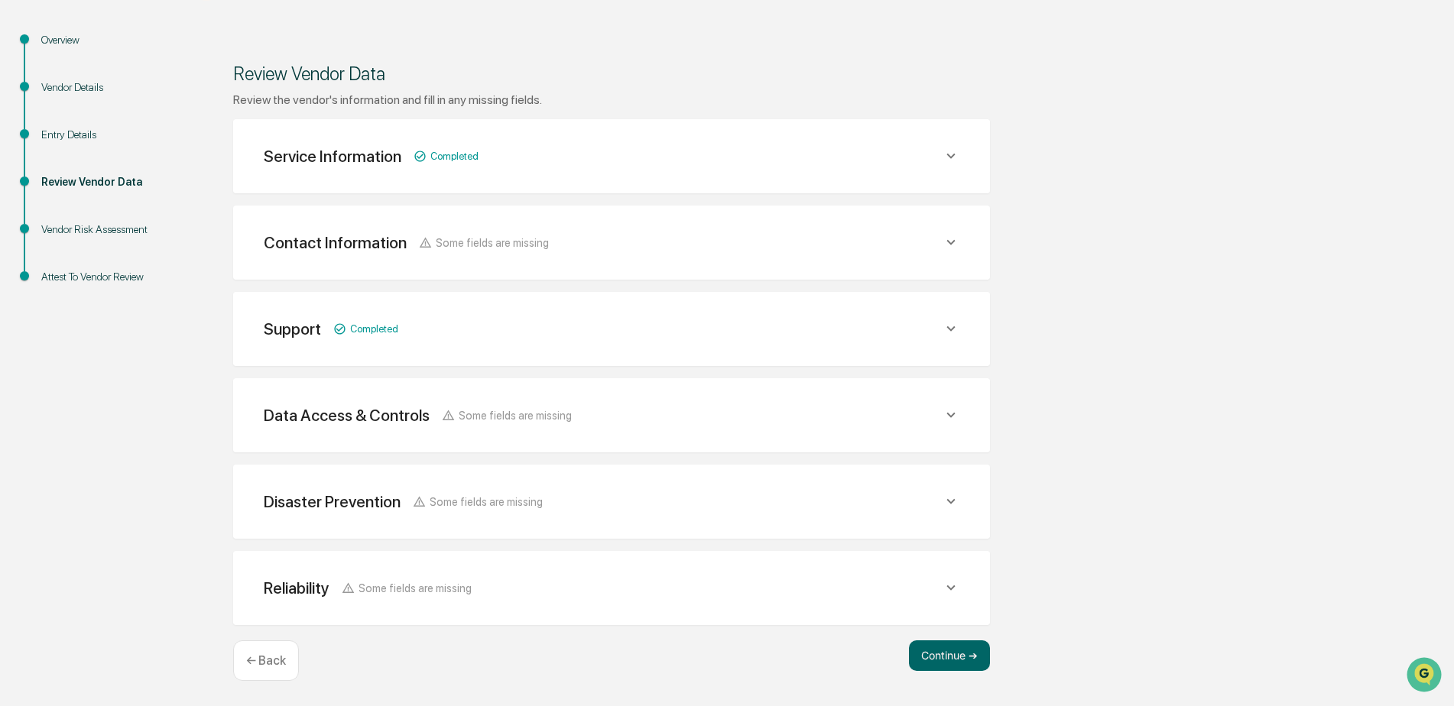
scroll to position [168, 0]
click at [931, 662] on button "Continue ➔" at bounding box center [949, 655] width 81 height 31
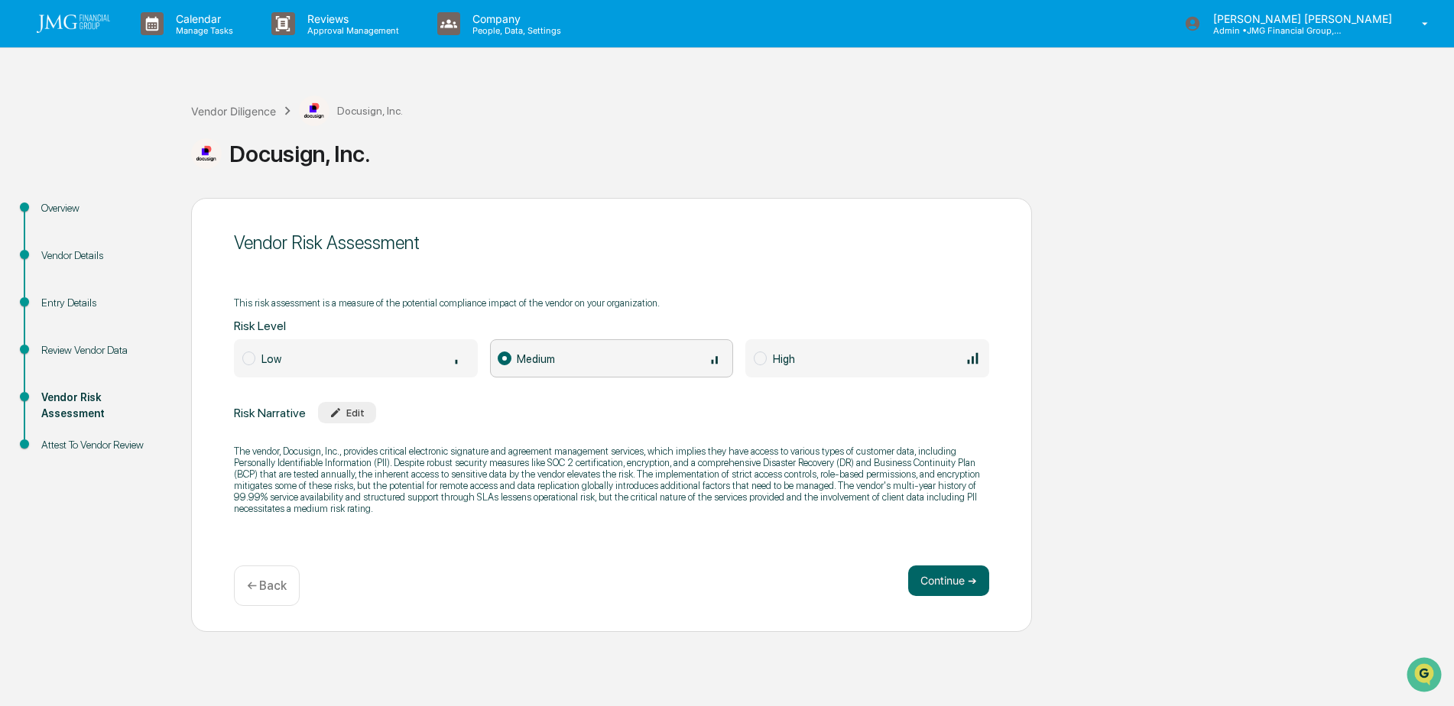
scroll to position [0, 0]
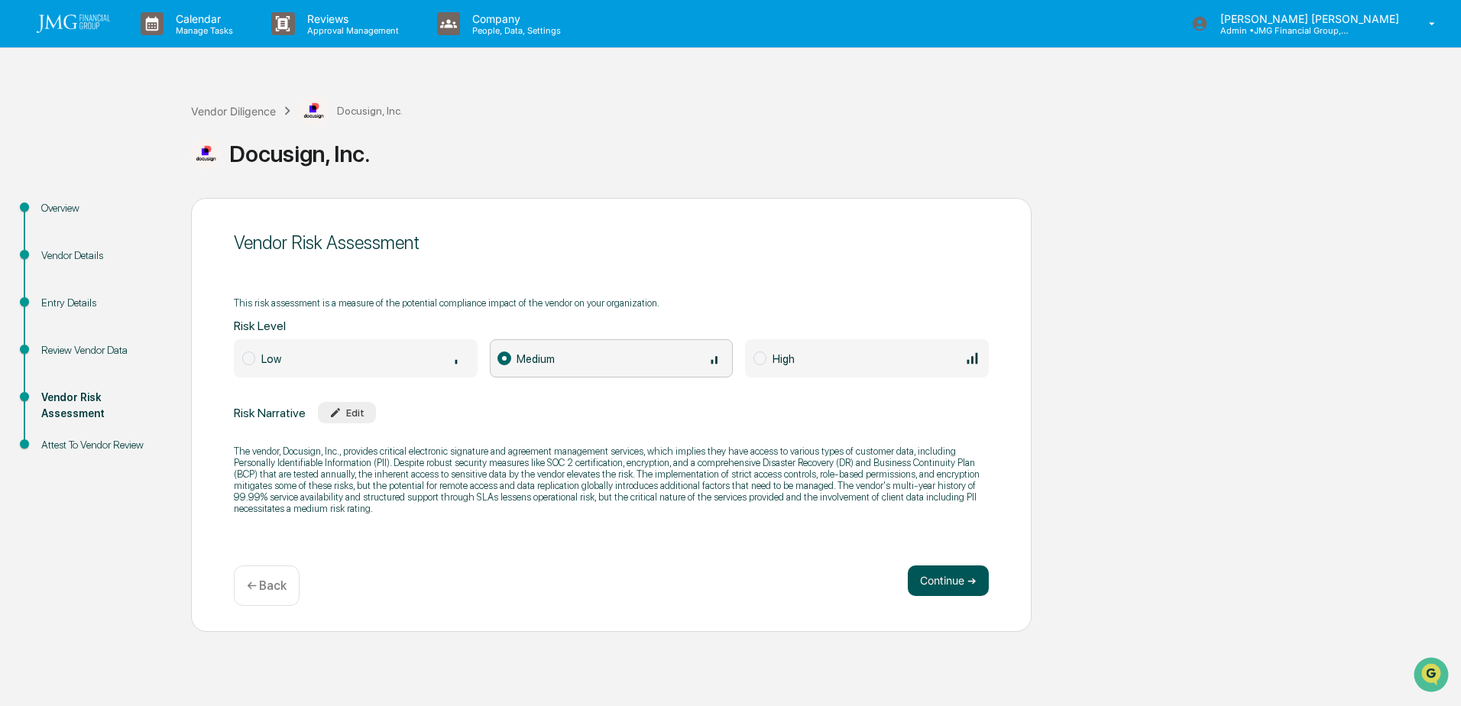
click at [949, 592] on button "Continue ➔" at bounding box center [948, 581] width 81 height 31
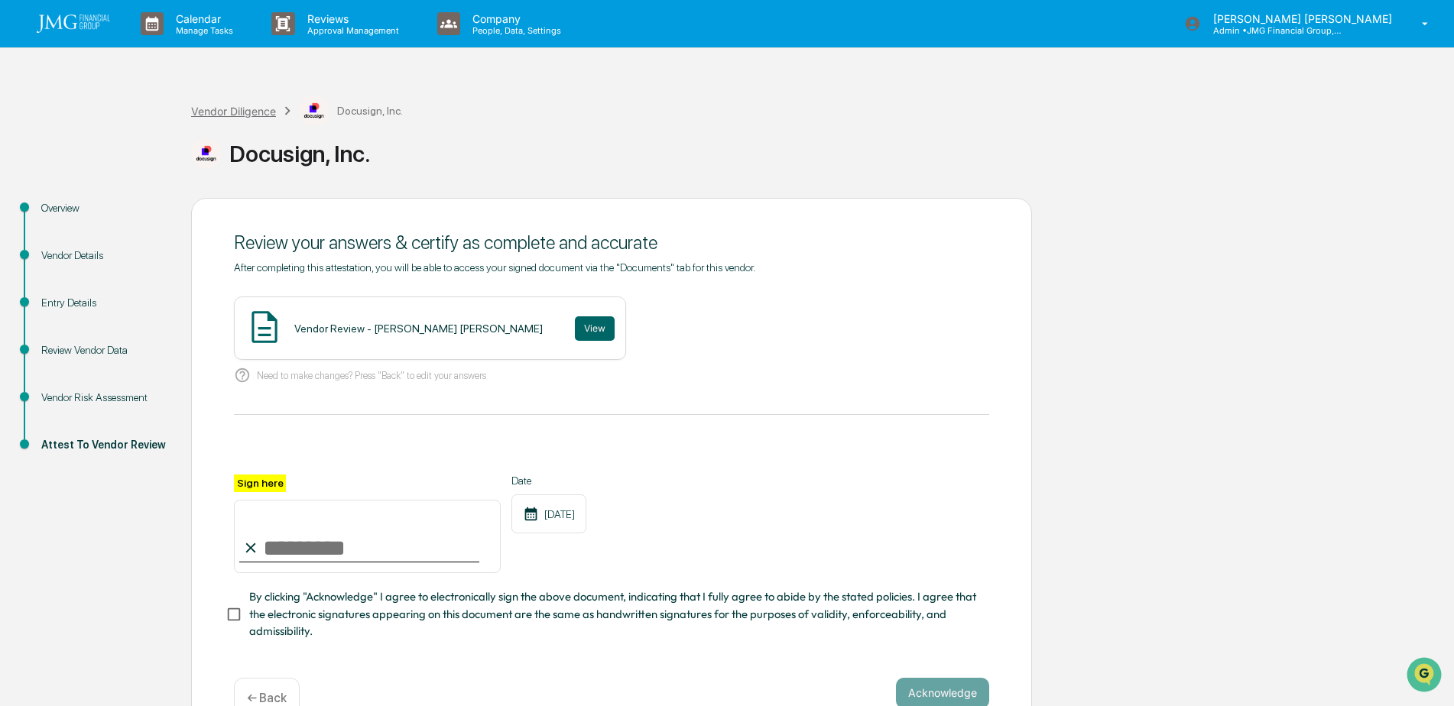
click at [229, 112] on div "Vendor Diligence" at bounding box center [233, 111] width 85 height 13
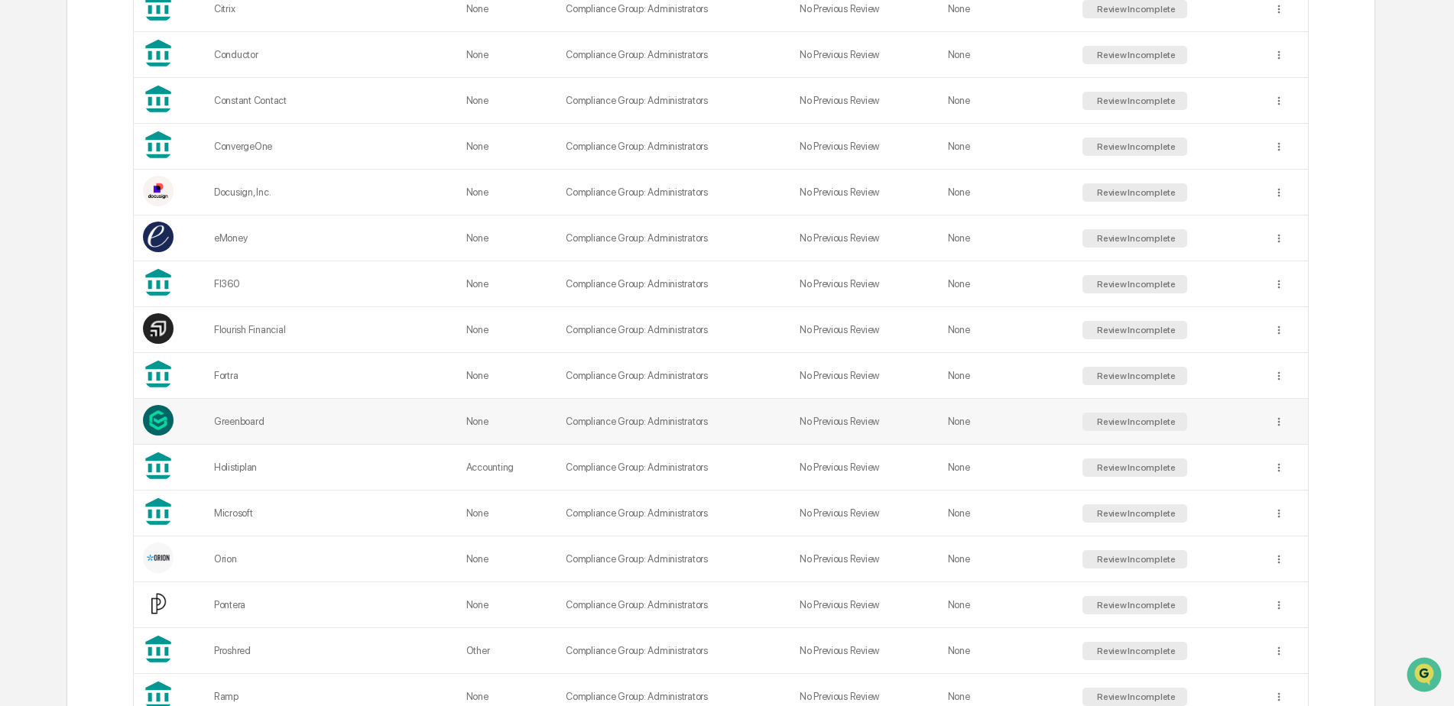
scroll to position [611, 0]
click at [300, 510] on div "Microsoft" at bounding box center [331, 512] width 234 height 11
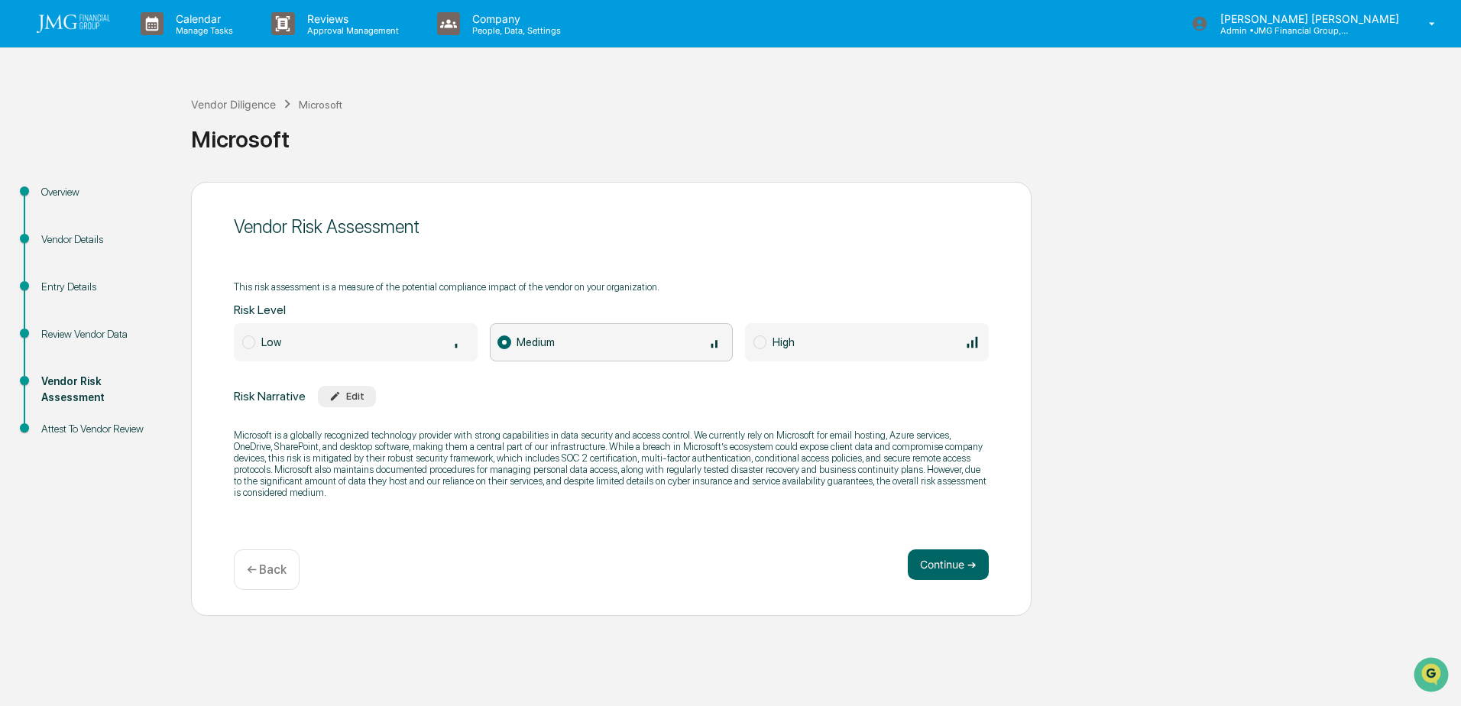
click at [73, 241] on div "Vendor Details" at bounding box center [103, 240] width 125 height 16
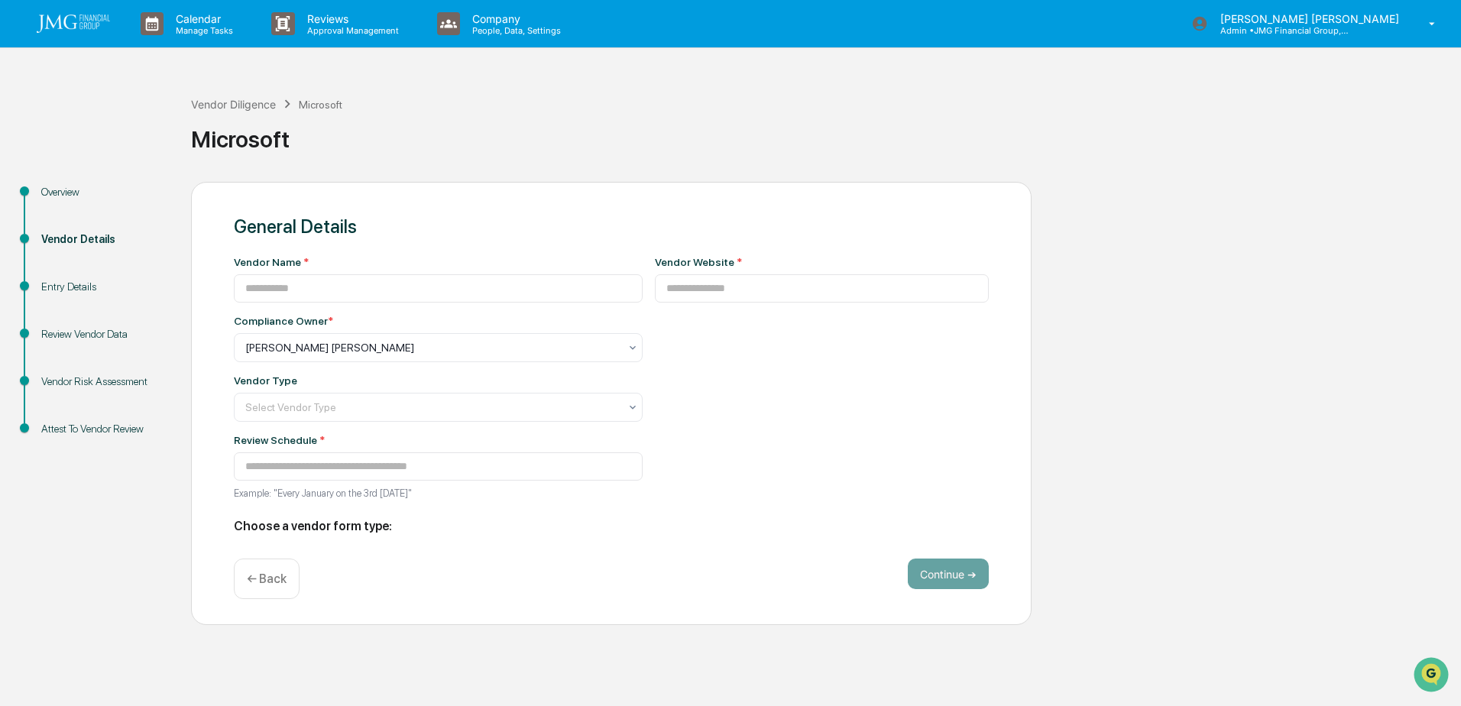
type input "*********"
type input "**********"
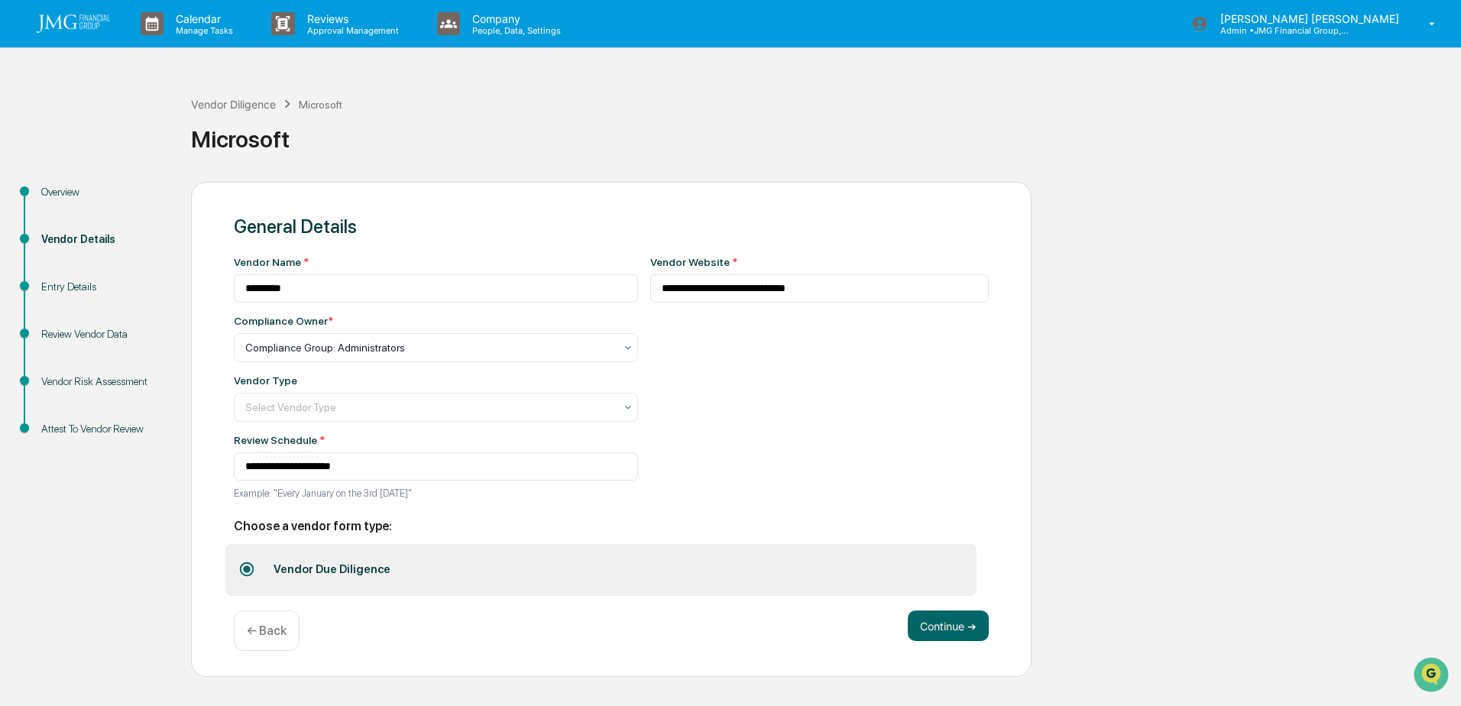
click at [940, 608] on div "**********" at bounding box center [611, 430] width 841 height 496
click at [951, 620] on button "Continue ➔" at bounding box center [948, 626] width 81 height 31
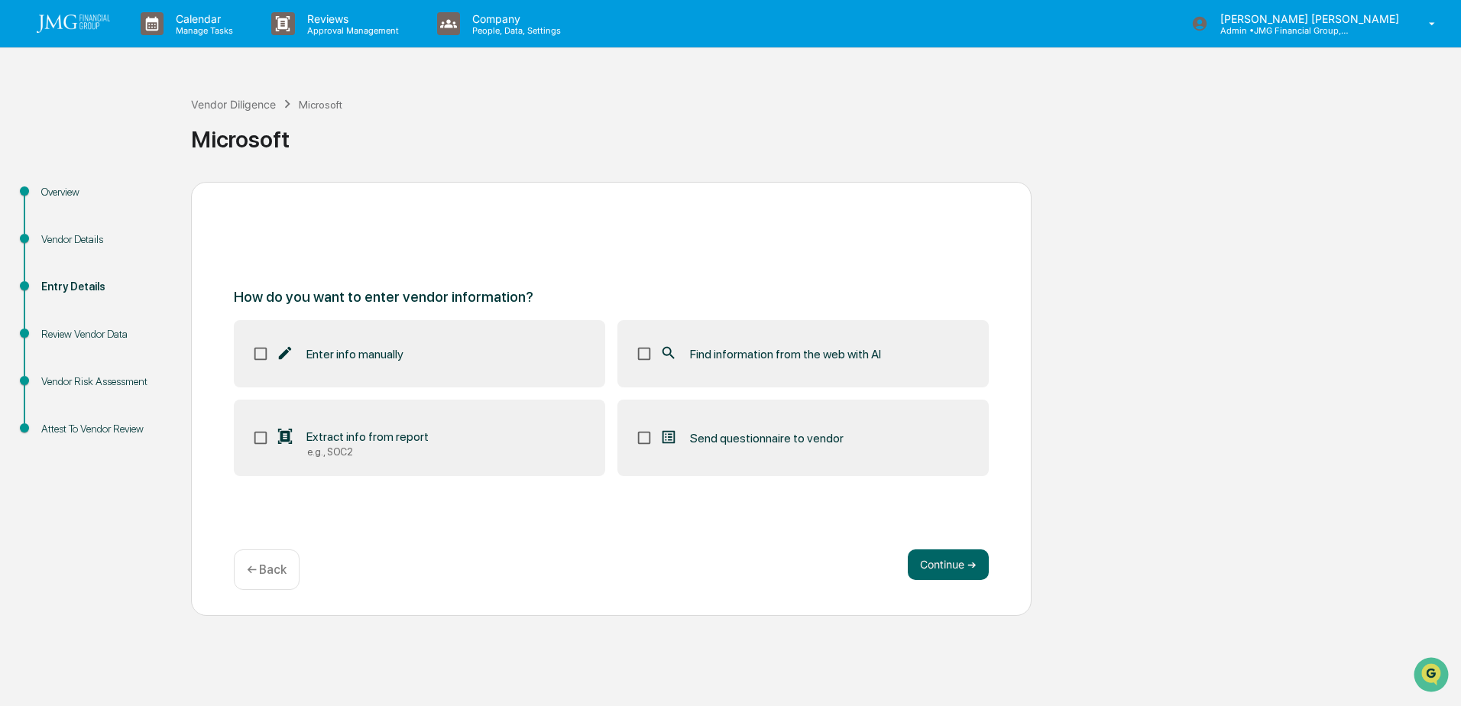
click at [759, 358] on span "Find information from the web with AI" at bounding box center [785, 354] width 191 height 15
click at [453, 442] on label "Extract info from report e.g., SOC2" at bounding box center [419, 438] width 371 height 76
click at [962, 559] on button "Continue ➔" at bounding box center [948, 564] width 81 height 31
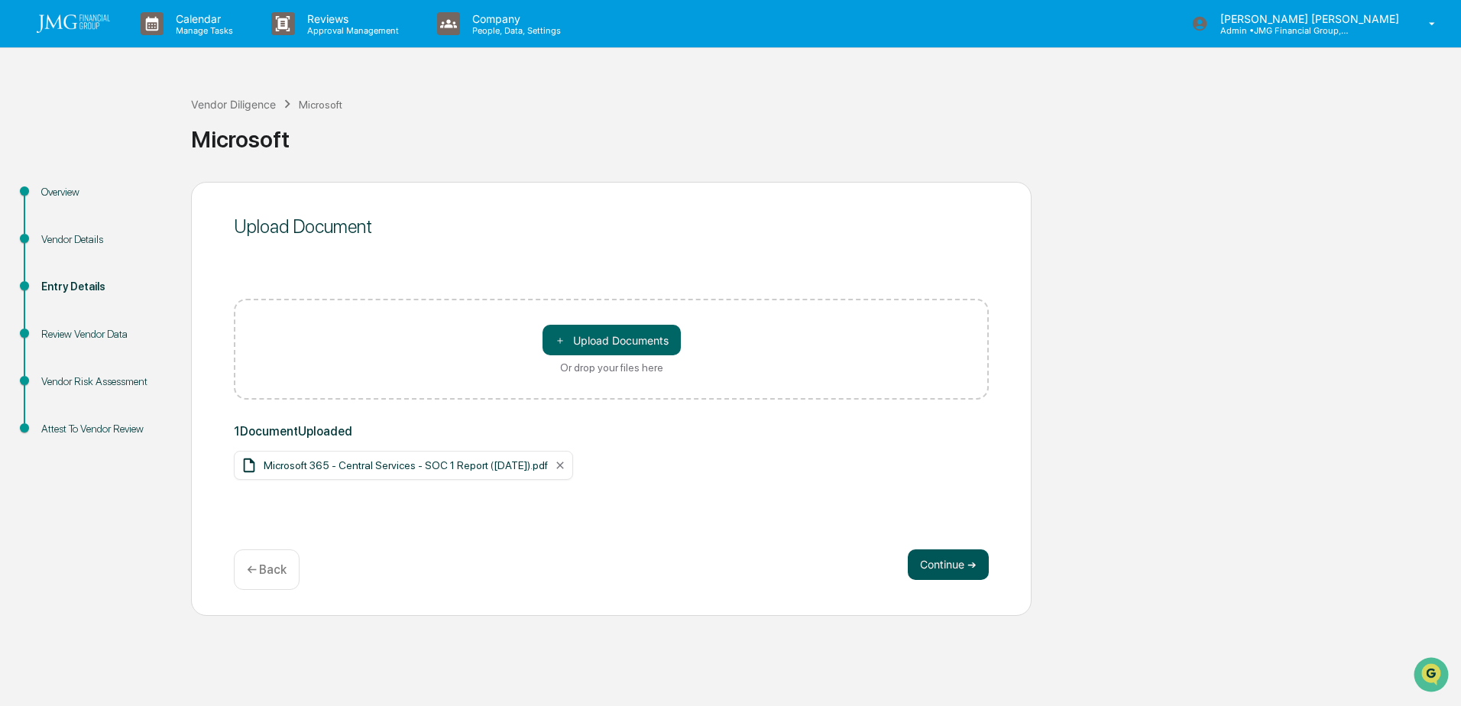
click at [951, 571] on button "Continue ➔" at bounding box center [948, 564] width 81 height 31
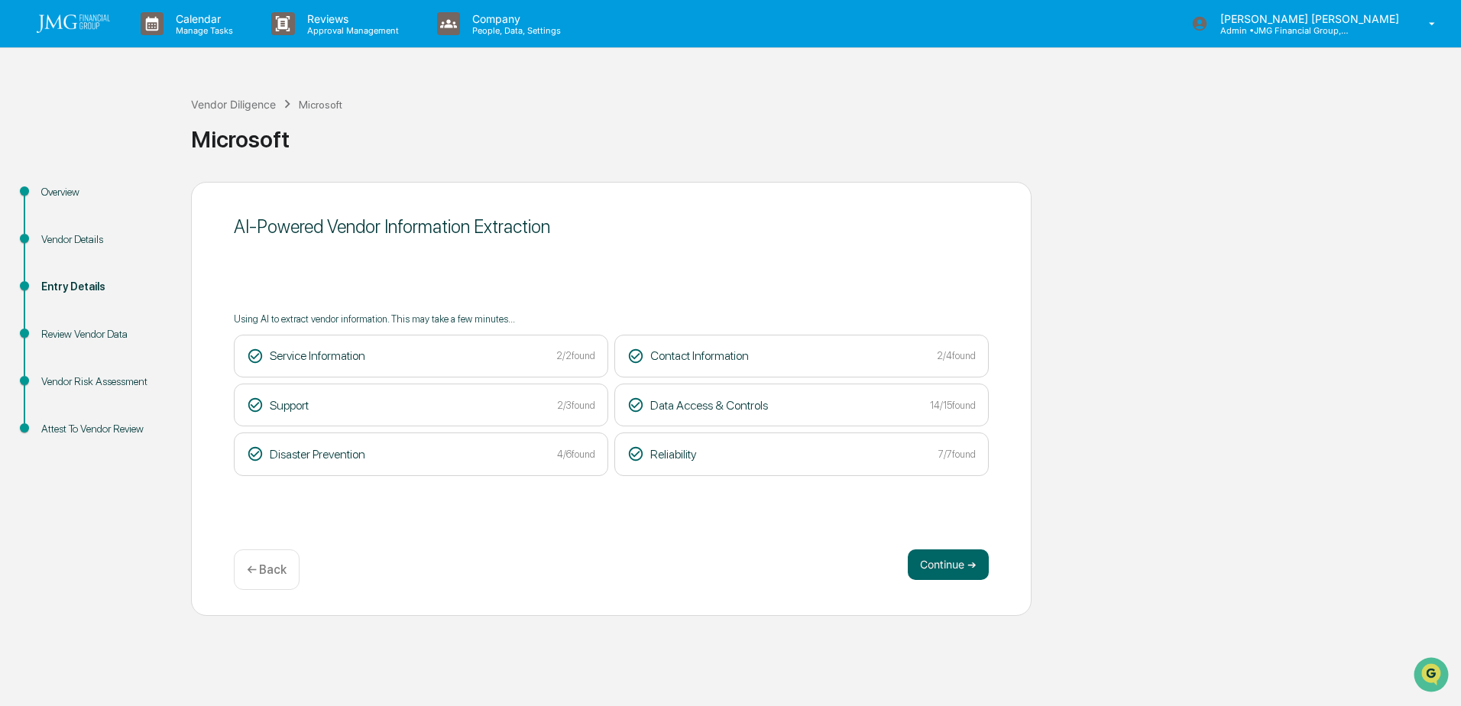
click at [903, 569] on div "Continue ➔ ← Back" at bounding box center [611, 569] width 755 height 41
click at [916, 571] on button "Continue ➔" at bounding box center [948, 564] width 81 height 31
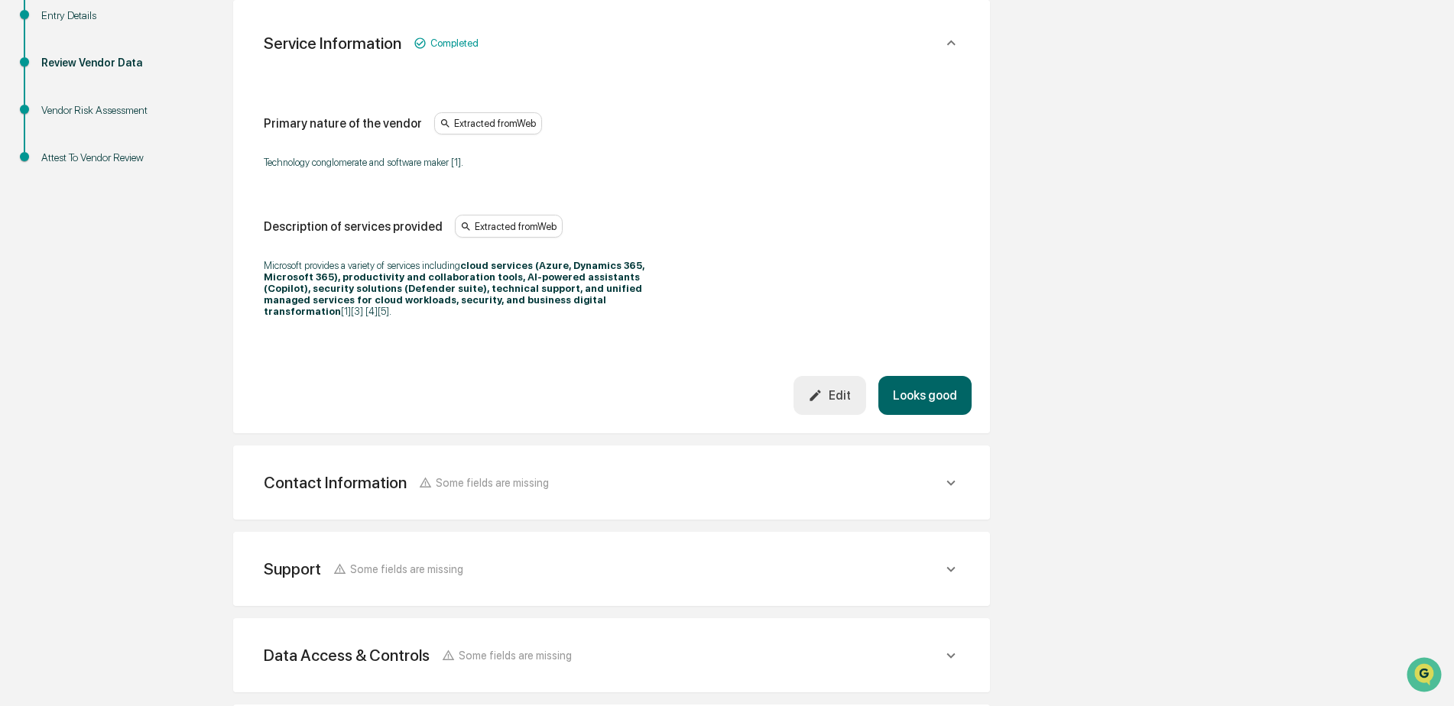
scroll to position [306, 0]
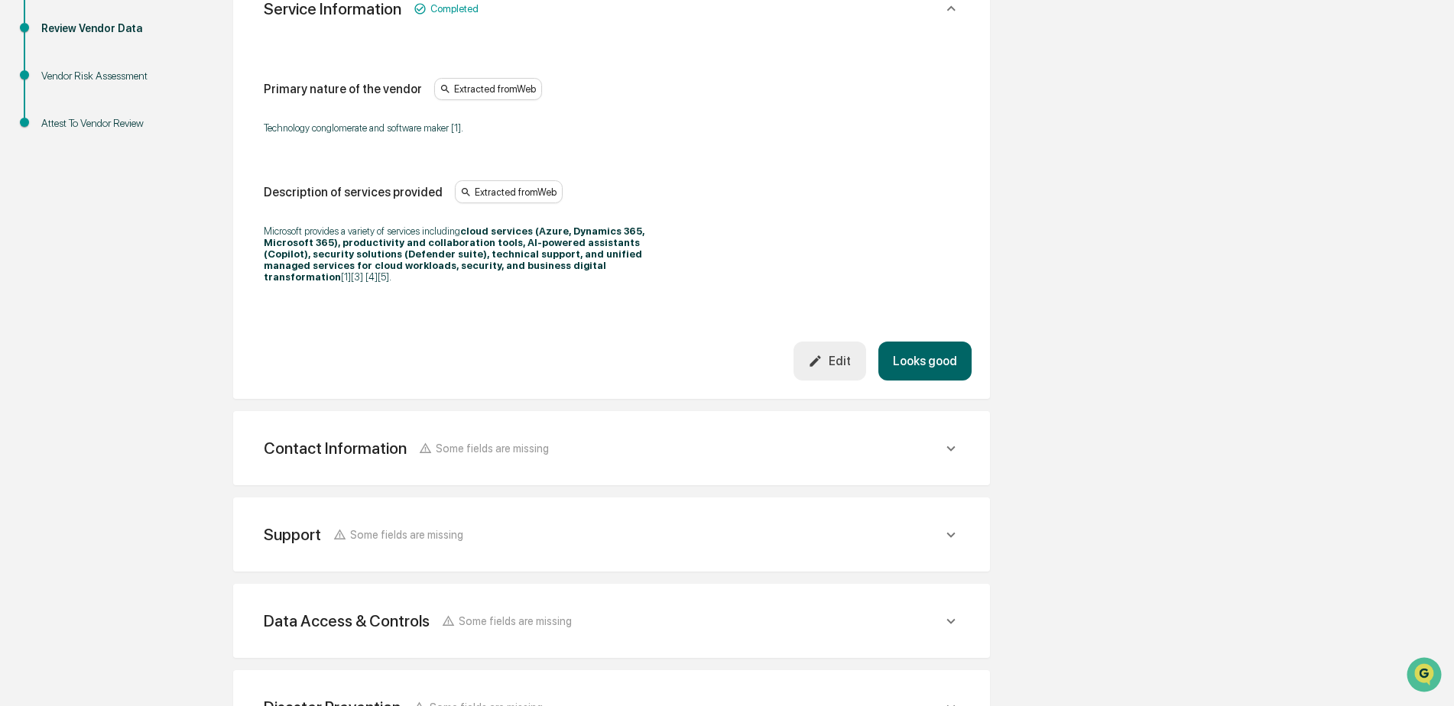
click at [945, 355] on button "Looks good" at bounding box center [924, 361] width 93 height 39
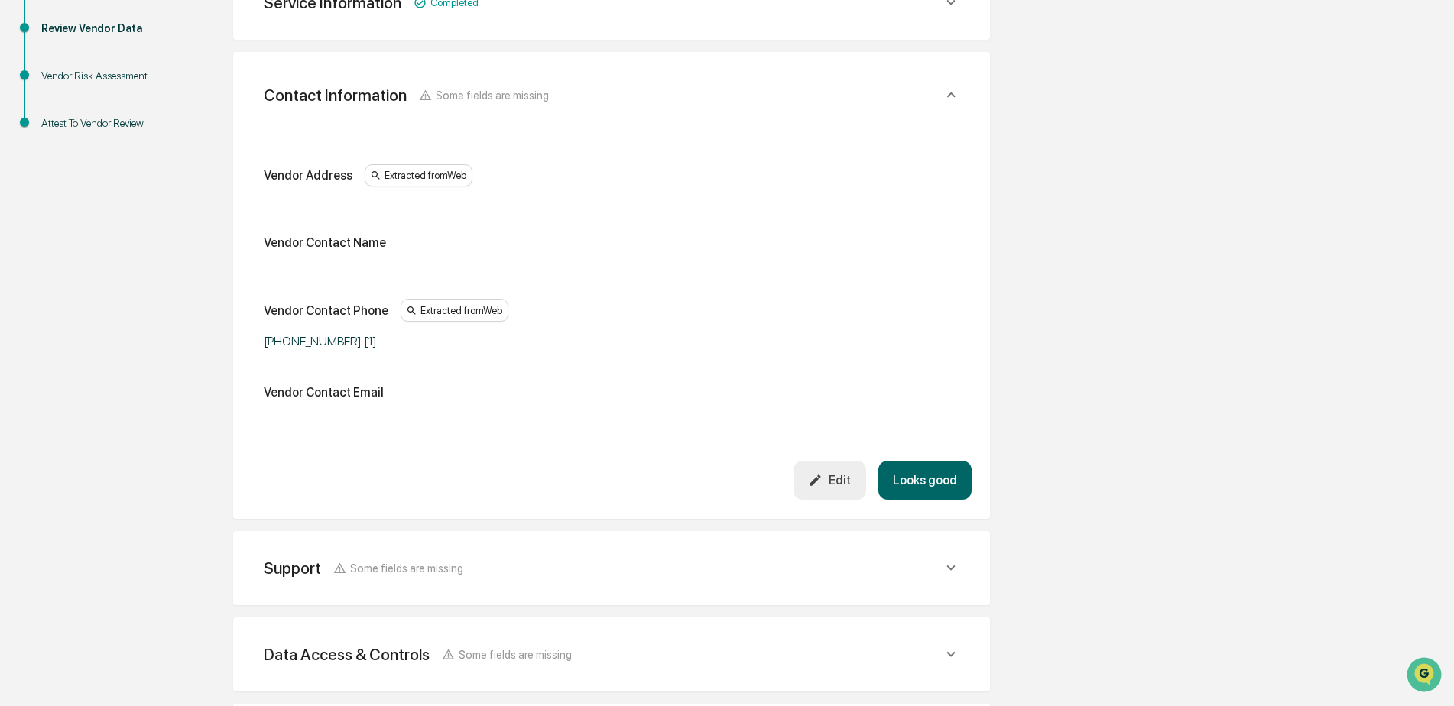
scroll to position [271, 0]
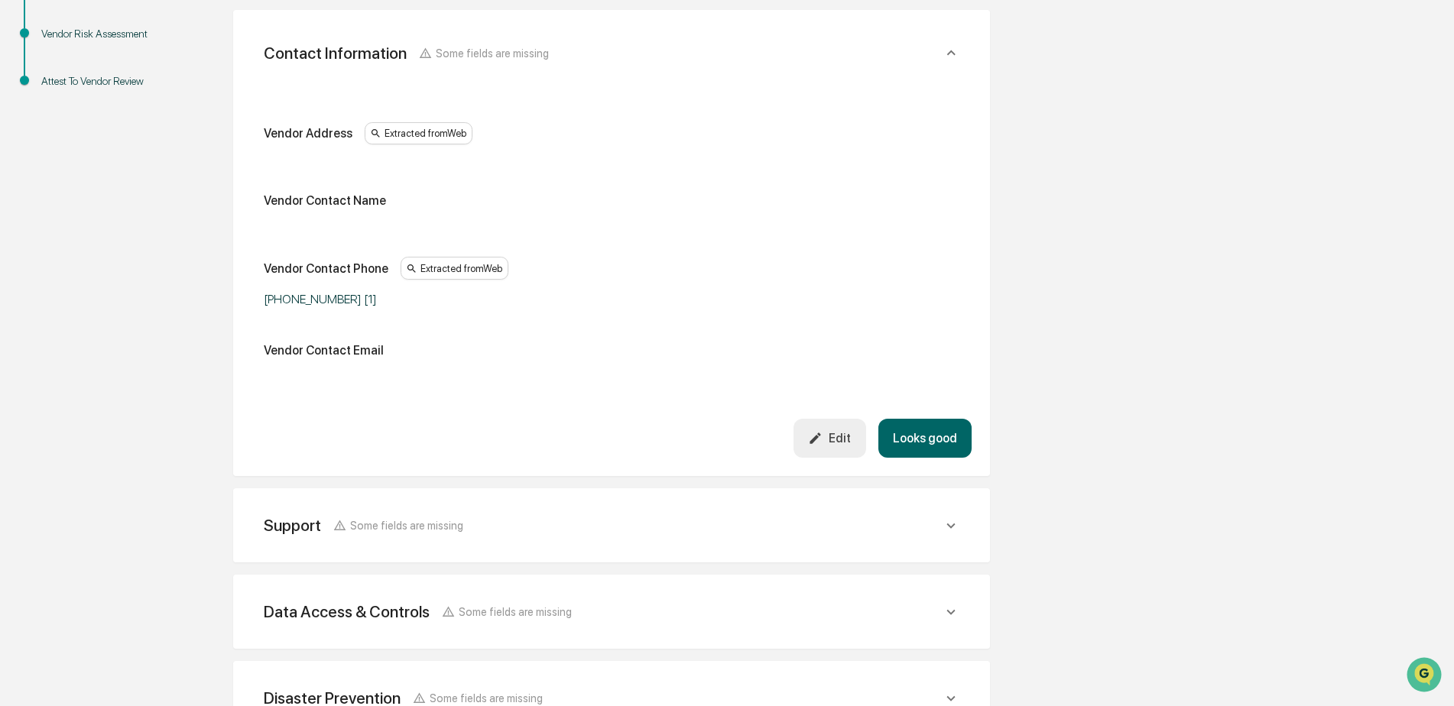
click at [945, 441] on button "Looks good" at bounding box center [924, 438] width 93 height 39
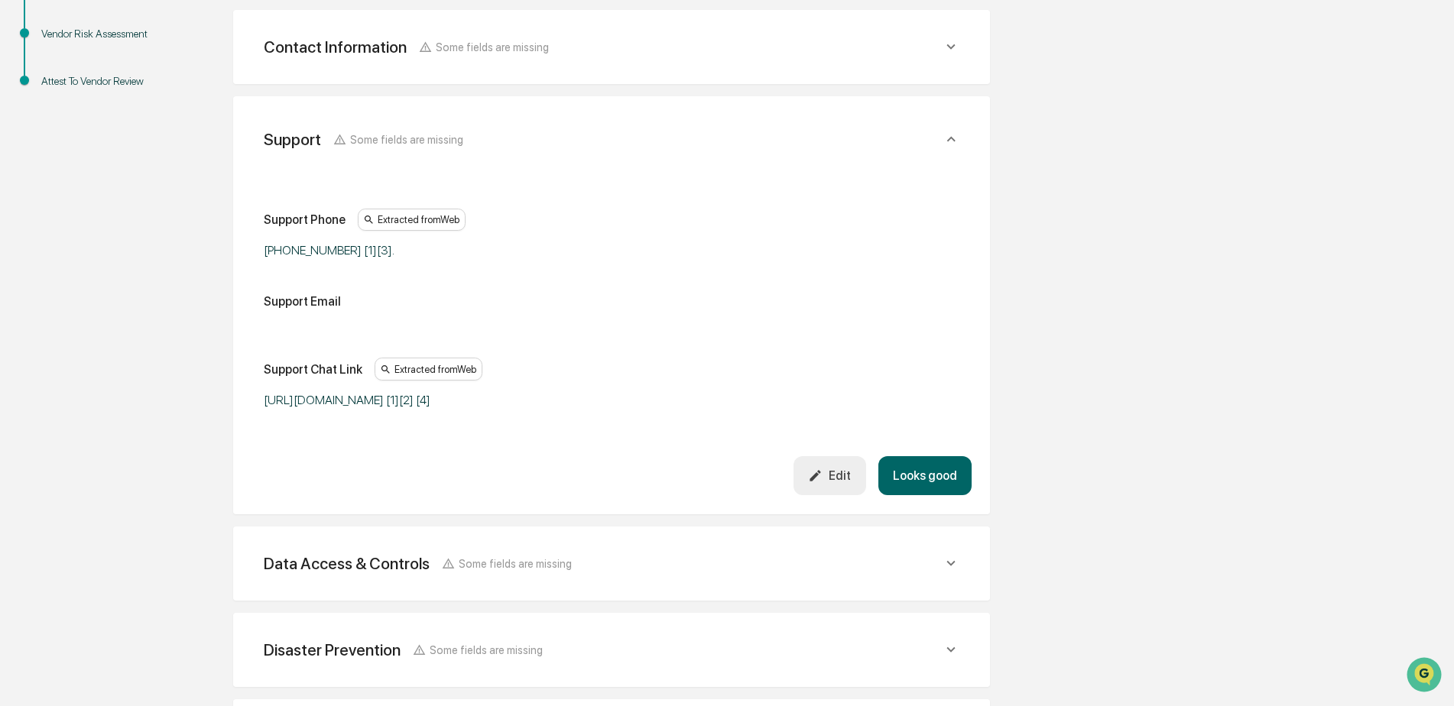
scroll to position [358, 0]
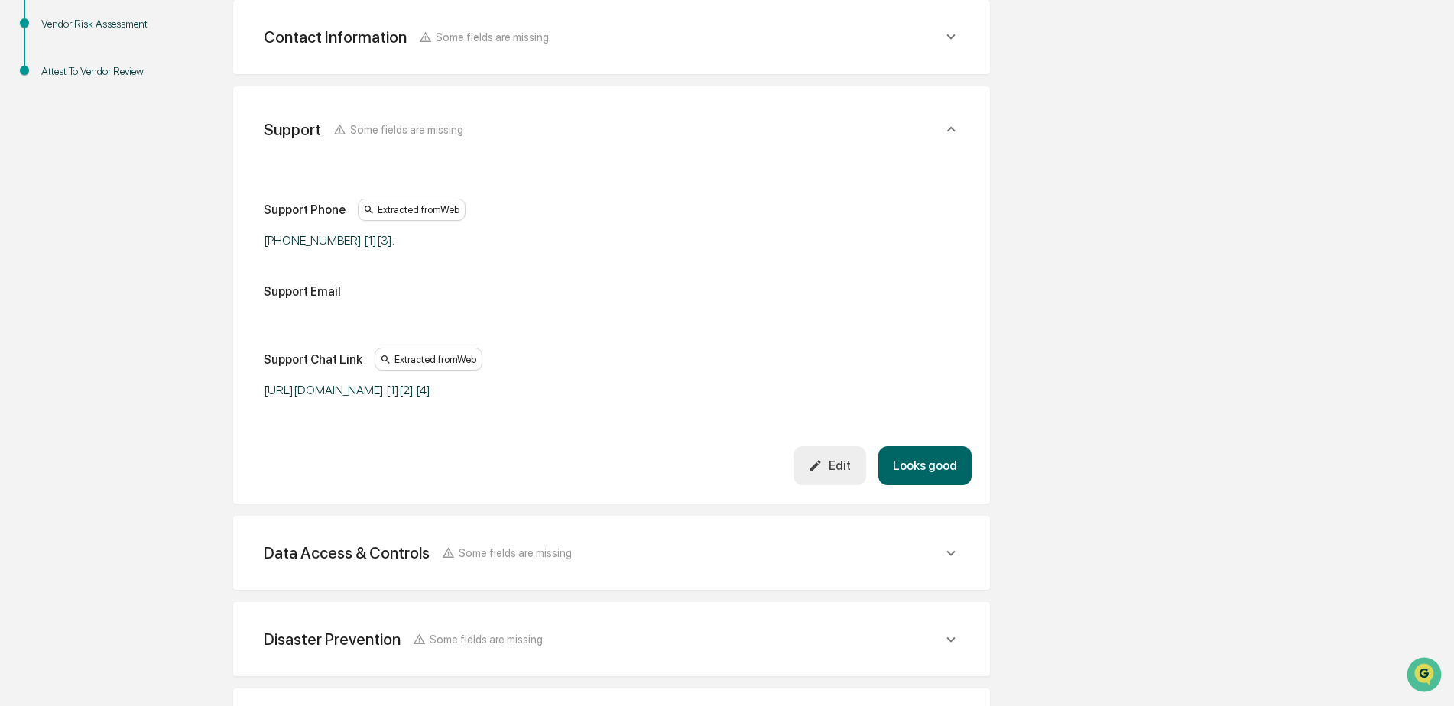
click at [945, 472] on button "Looks good" at bounding box center [924, 465] width 93 height 39
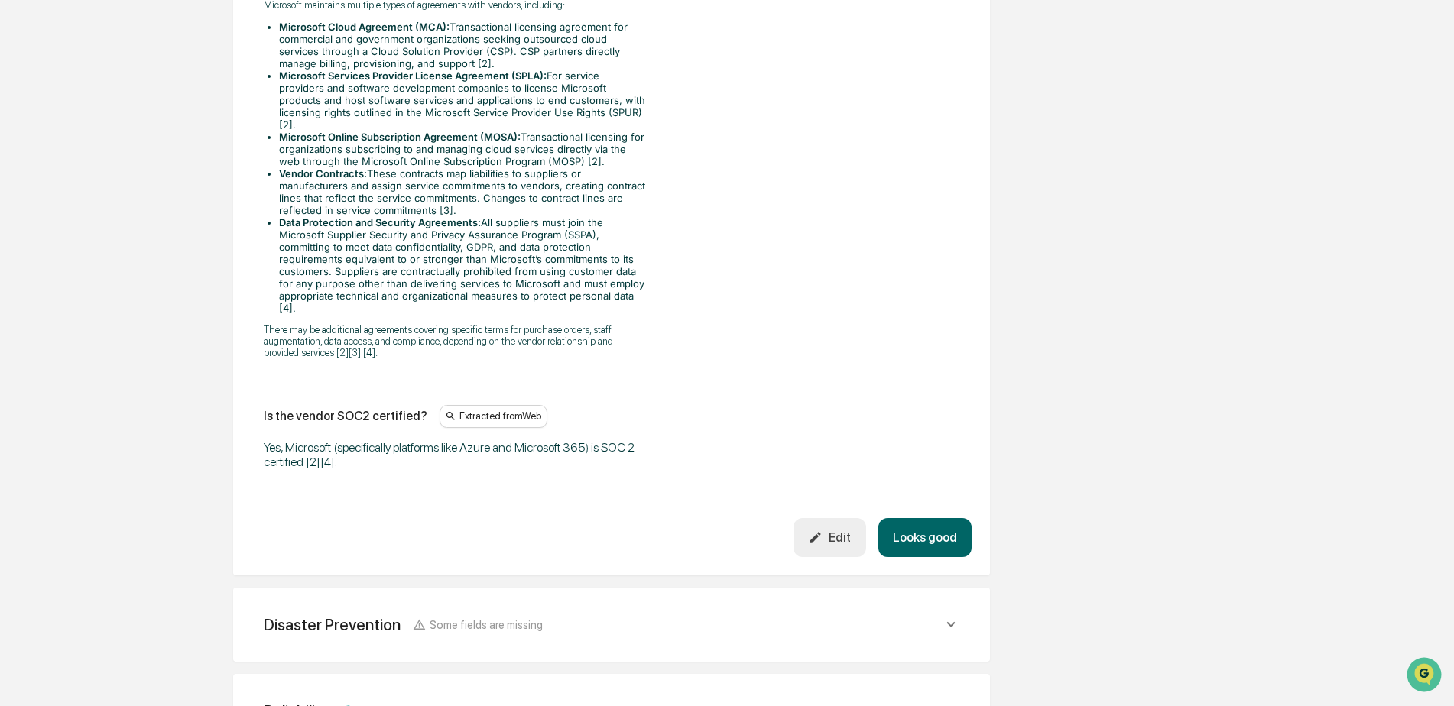
scroll to position [2660, 0]
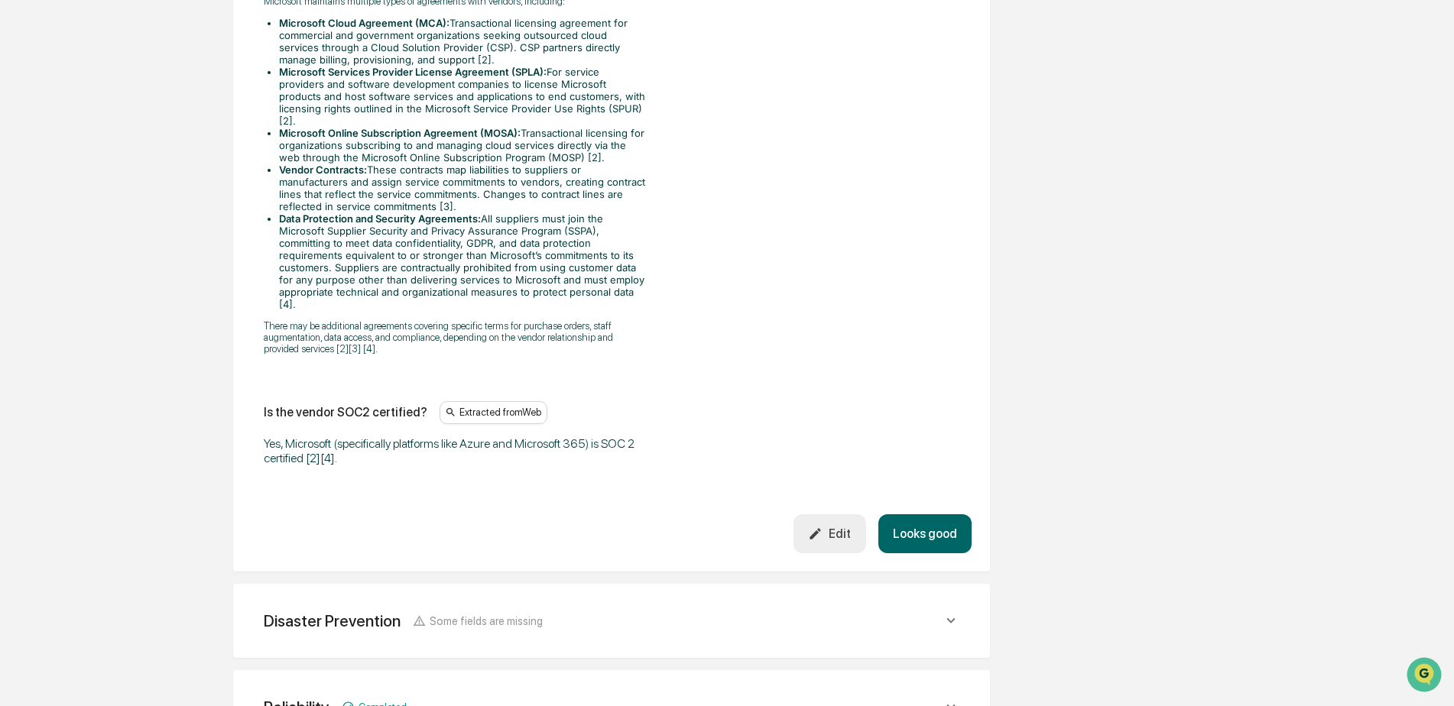
click at [931, 514] on button "Looks good" at bounding box center [924, 533] width 93 height 39
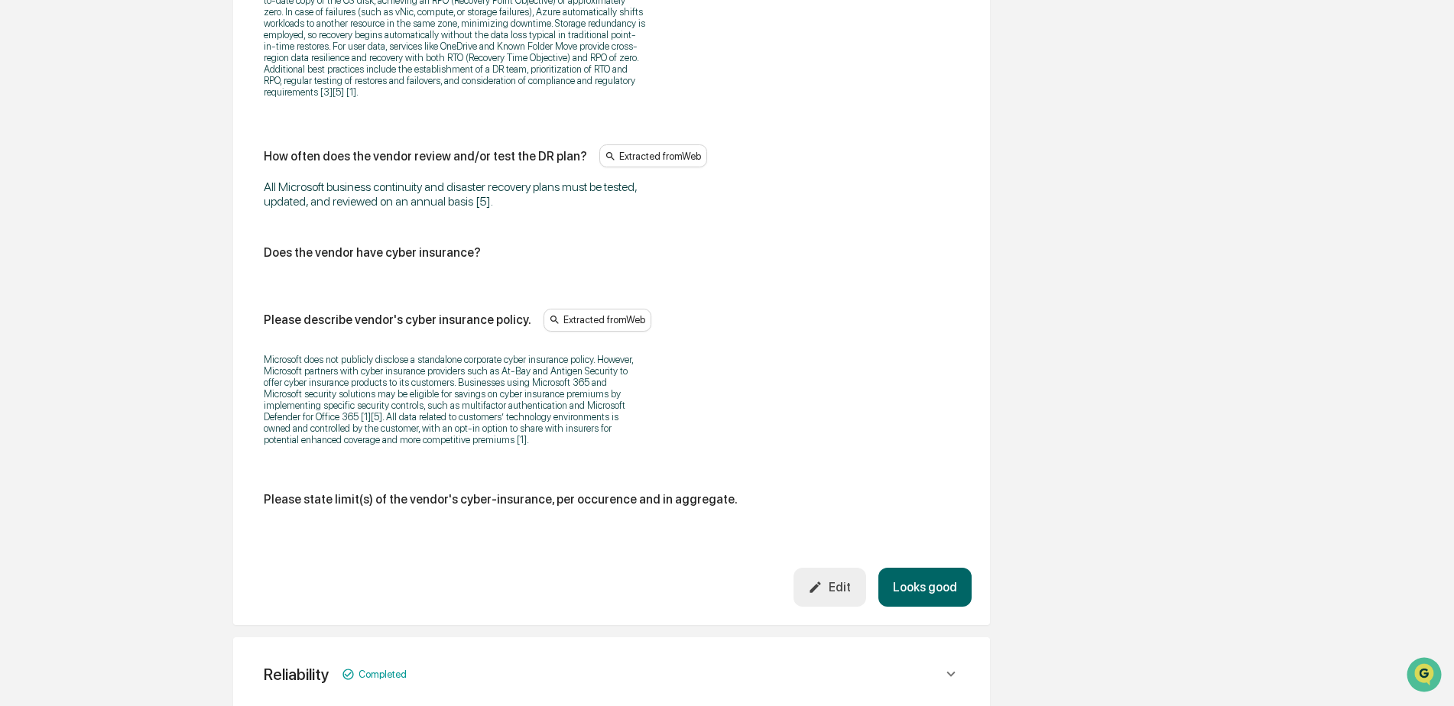
scroll to position [912, 0]
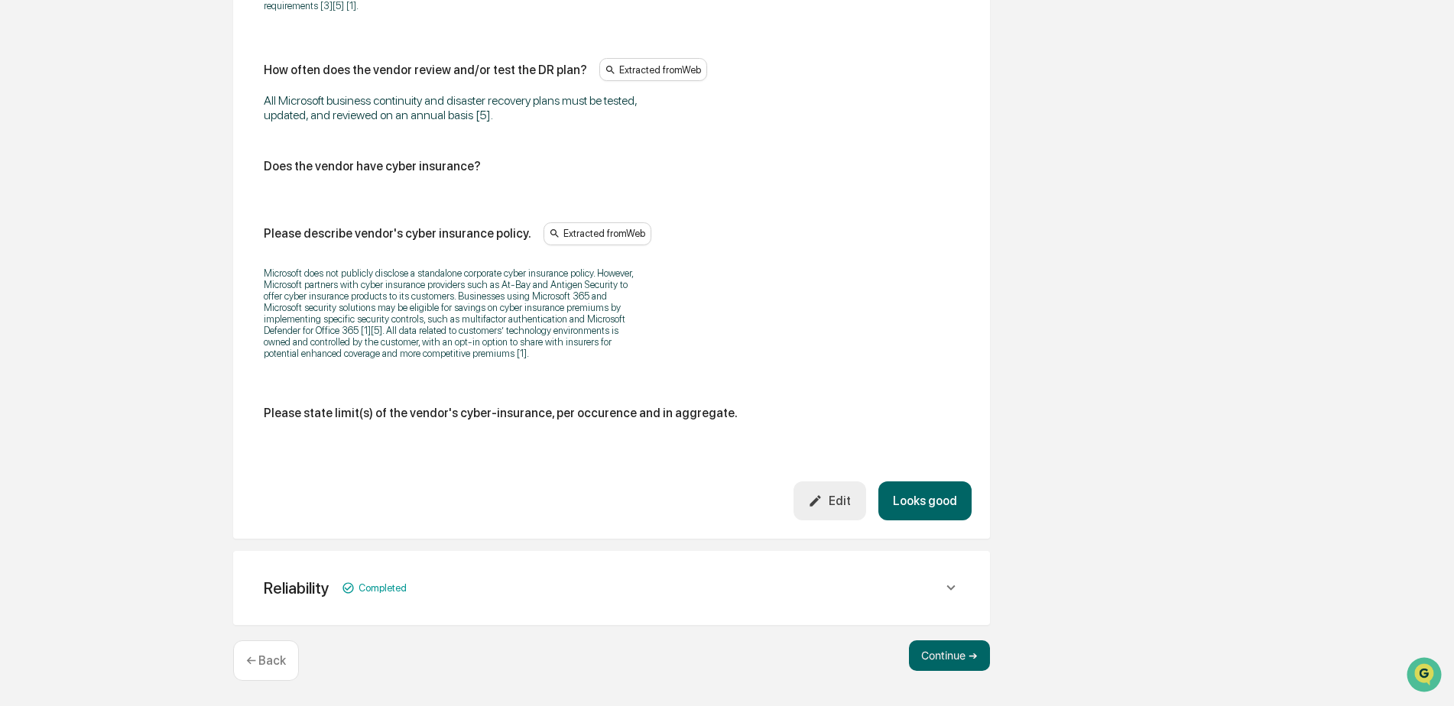
click at [908, 505] on button "Looks good" at bounding box center [924, 500] width 93 height 39
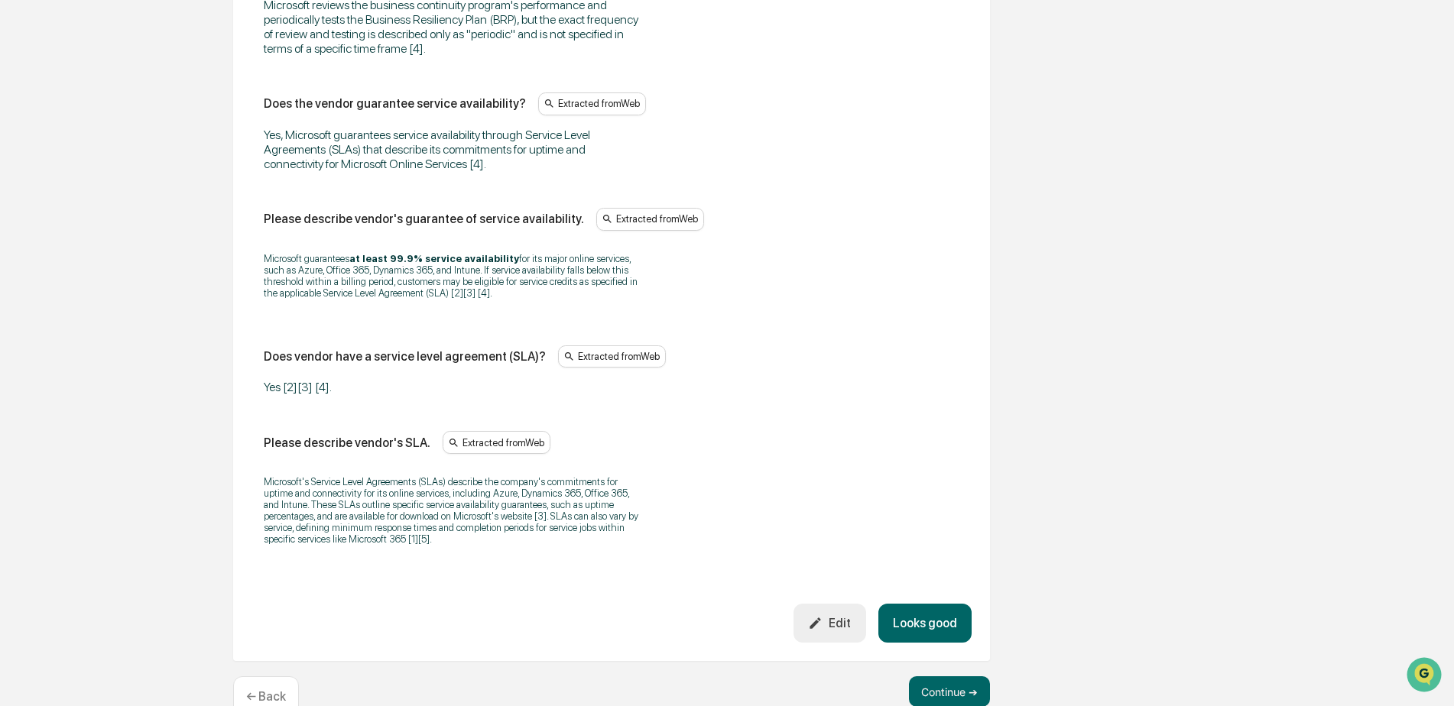
scroll to position [1204, 0]
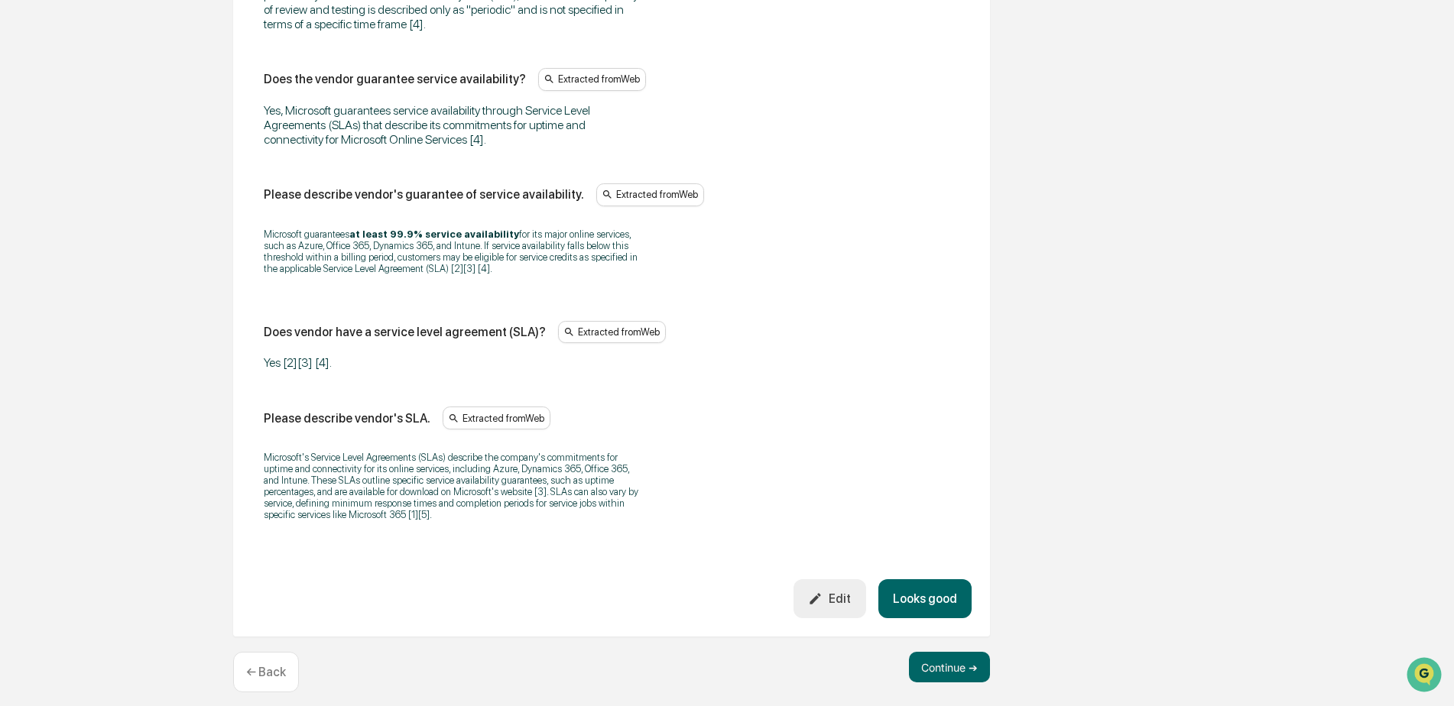
click at [946, 579] on button "Looks good" at bounding box center [924, 598] width 93 height 39
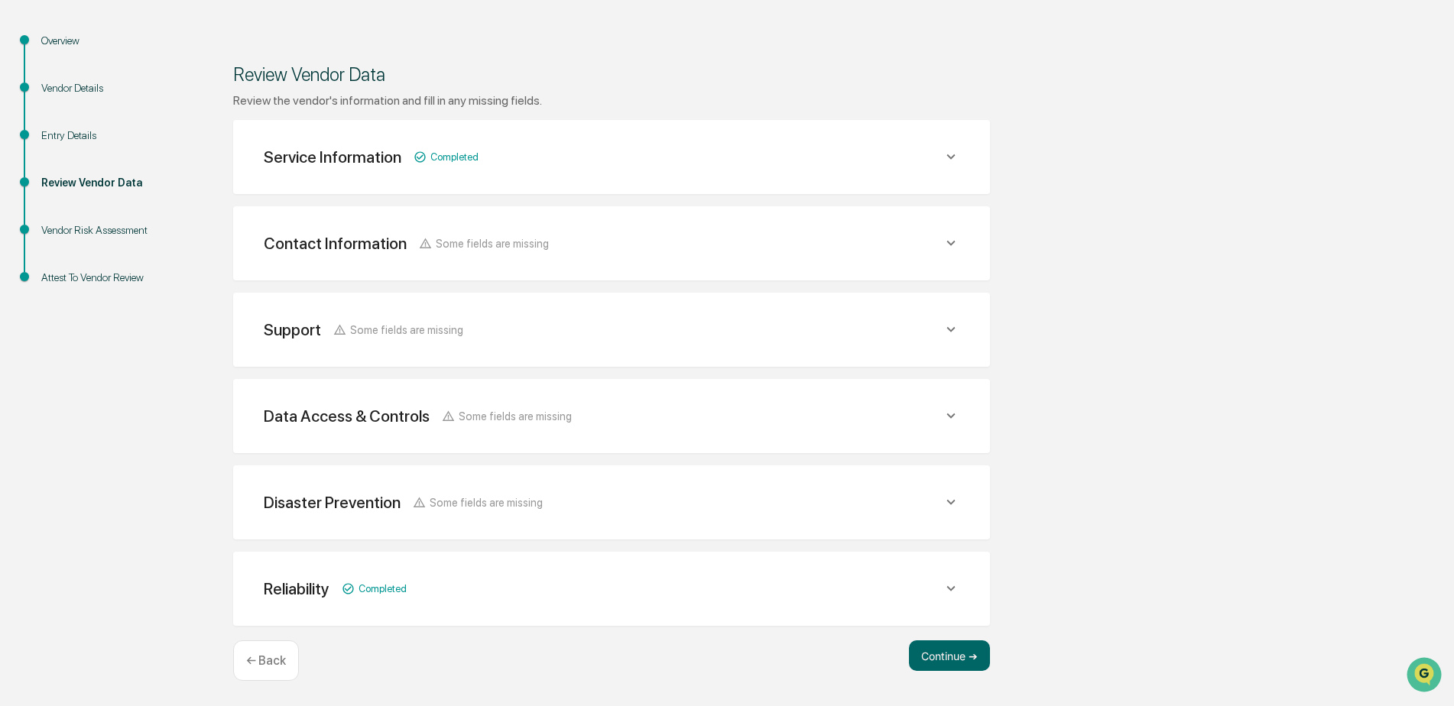
scroll to position [151, 0]
click at [938, 654] on button "Continue ➔" at bounding box center [949, 655] width 81 height 31
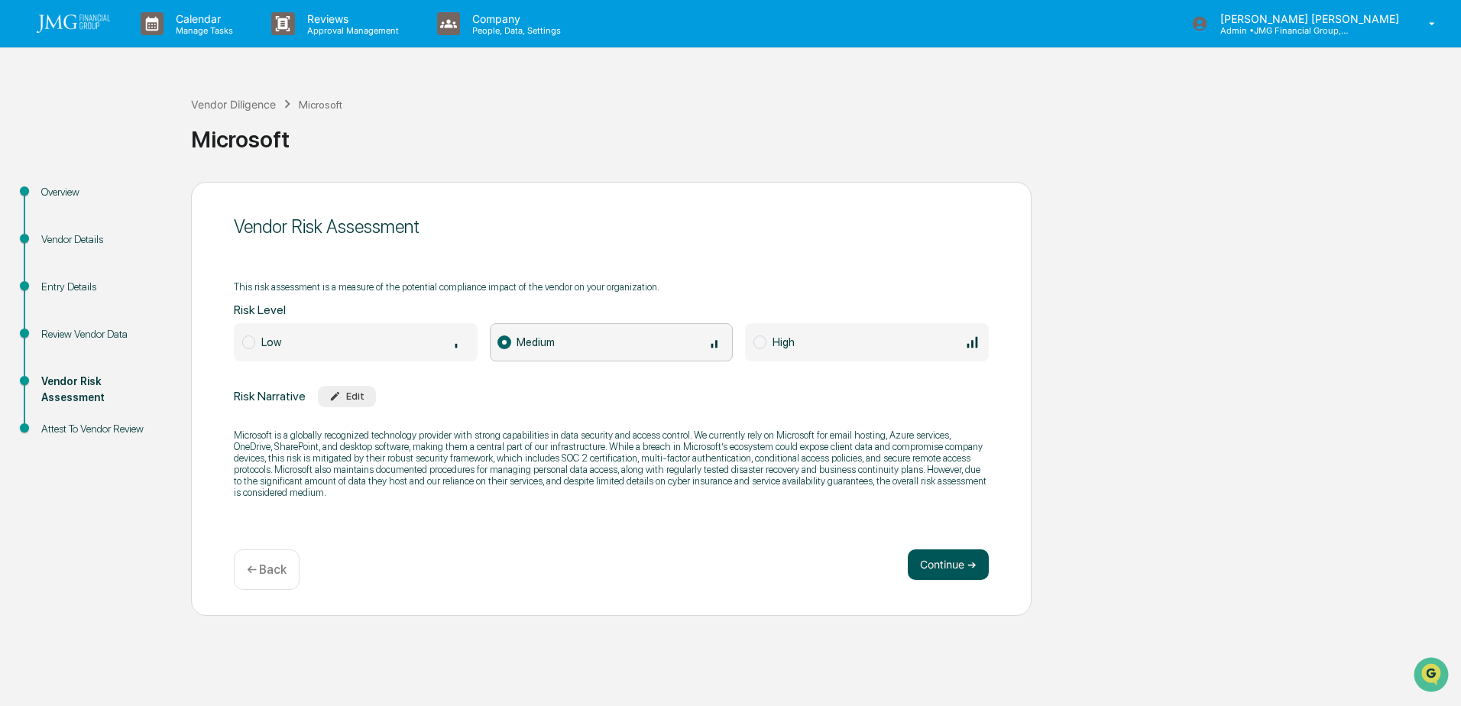
click at [941, 561] on button "Continue ➔" at bounding box center [948, 564] width 81 height 31
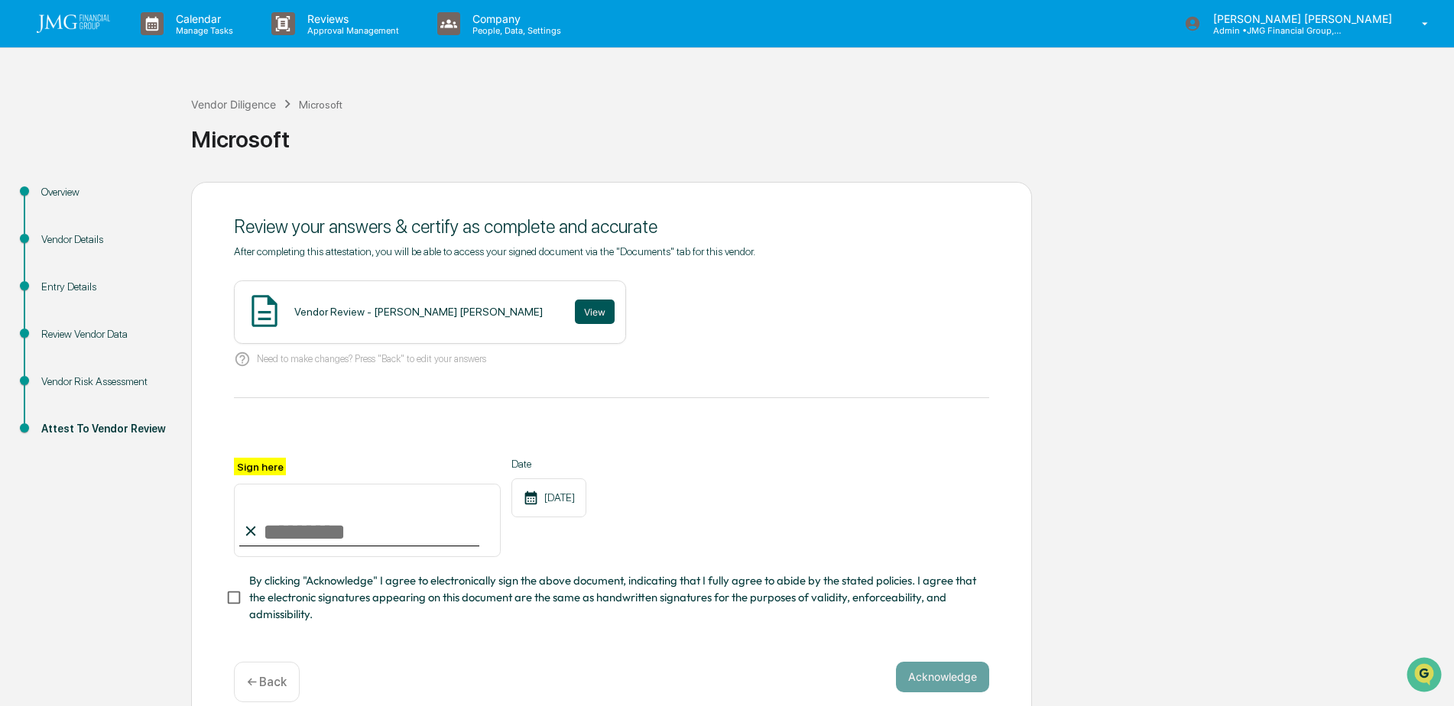
click at [575, 319] on button "View" at bounding box center [595, 312] width 40 height 24
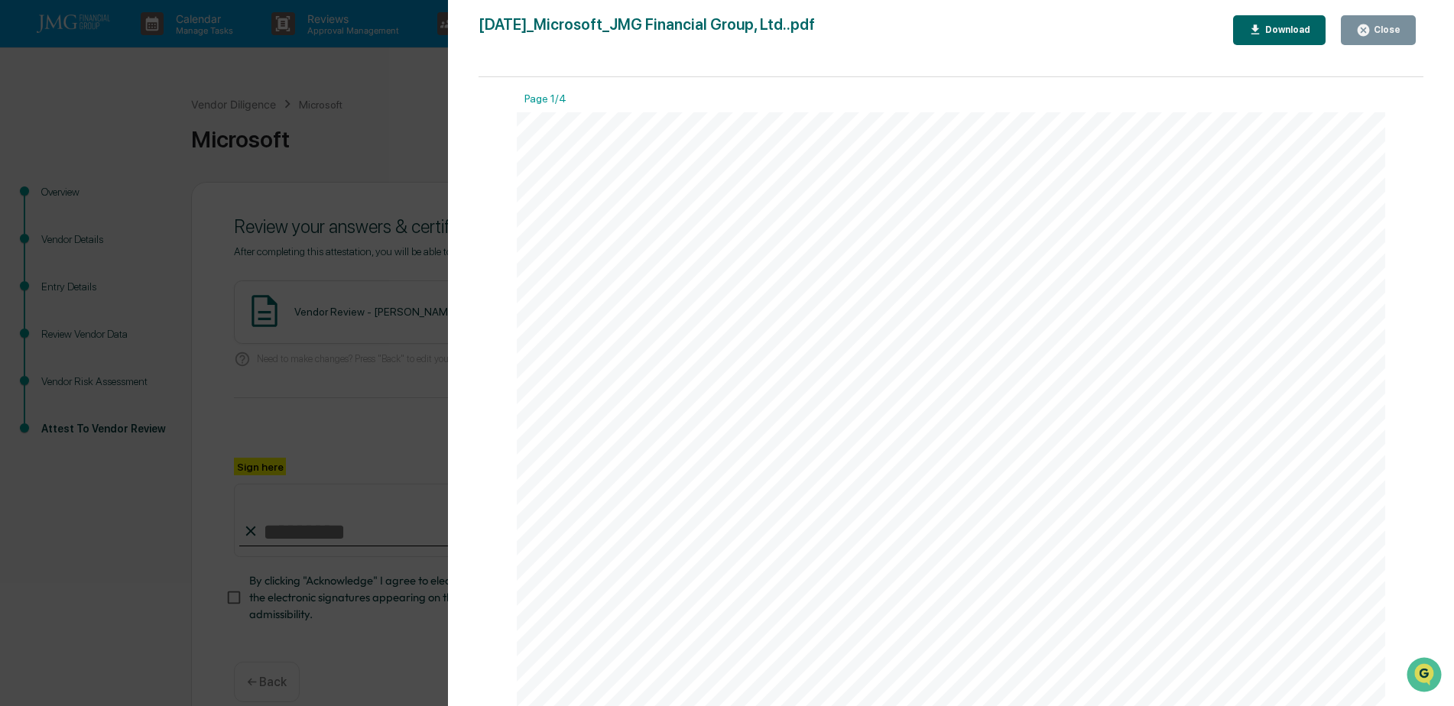
click at [1369, 41] on button "Close" at bounding box center [1377, 30] width 75 height 30
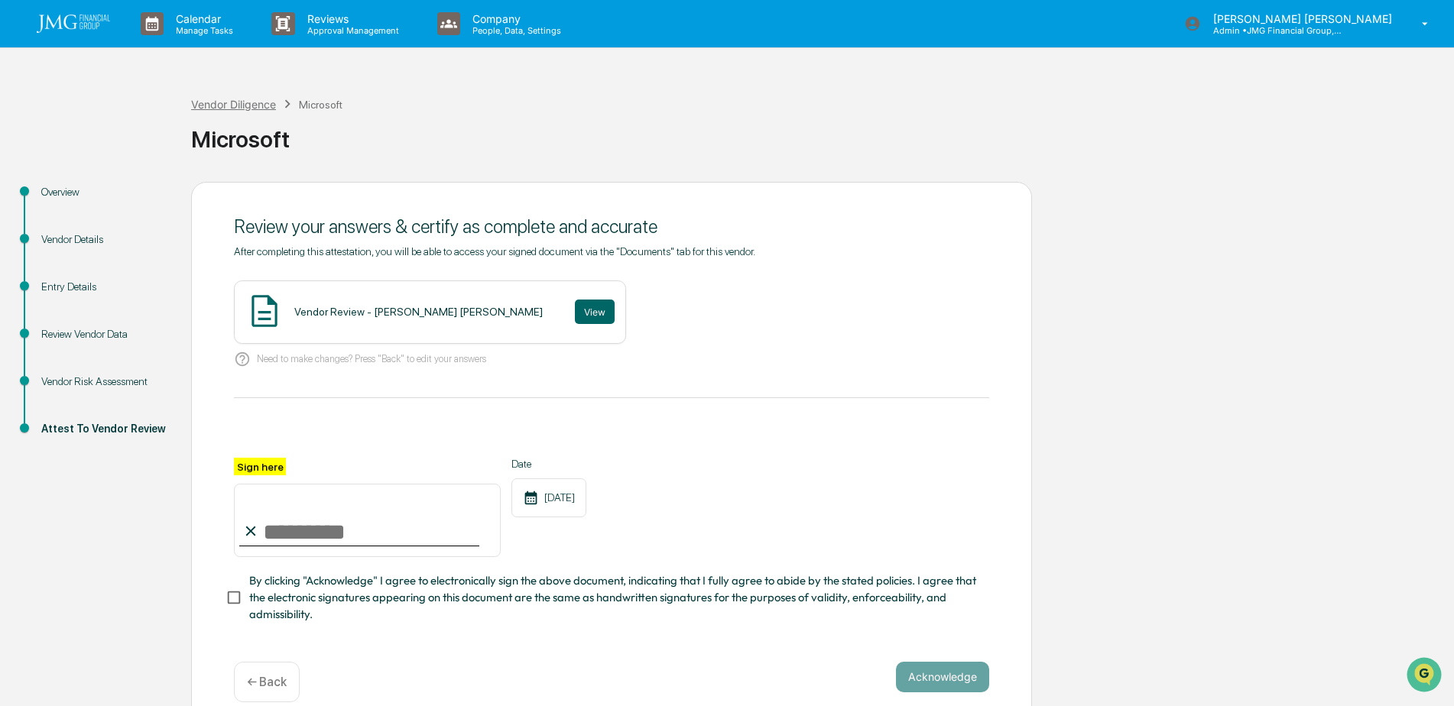
click at [244, 101] on div "Vendor Diligence" at bounding box center [233, 104] width 85 height 13
